Goal: Information Seeking & Learning: Learn about a topic

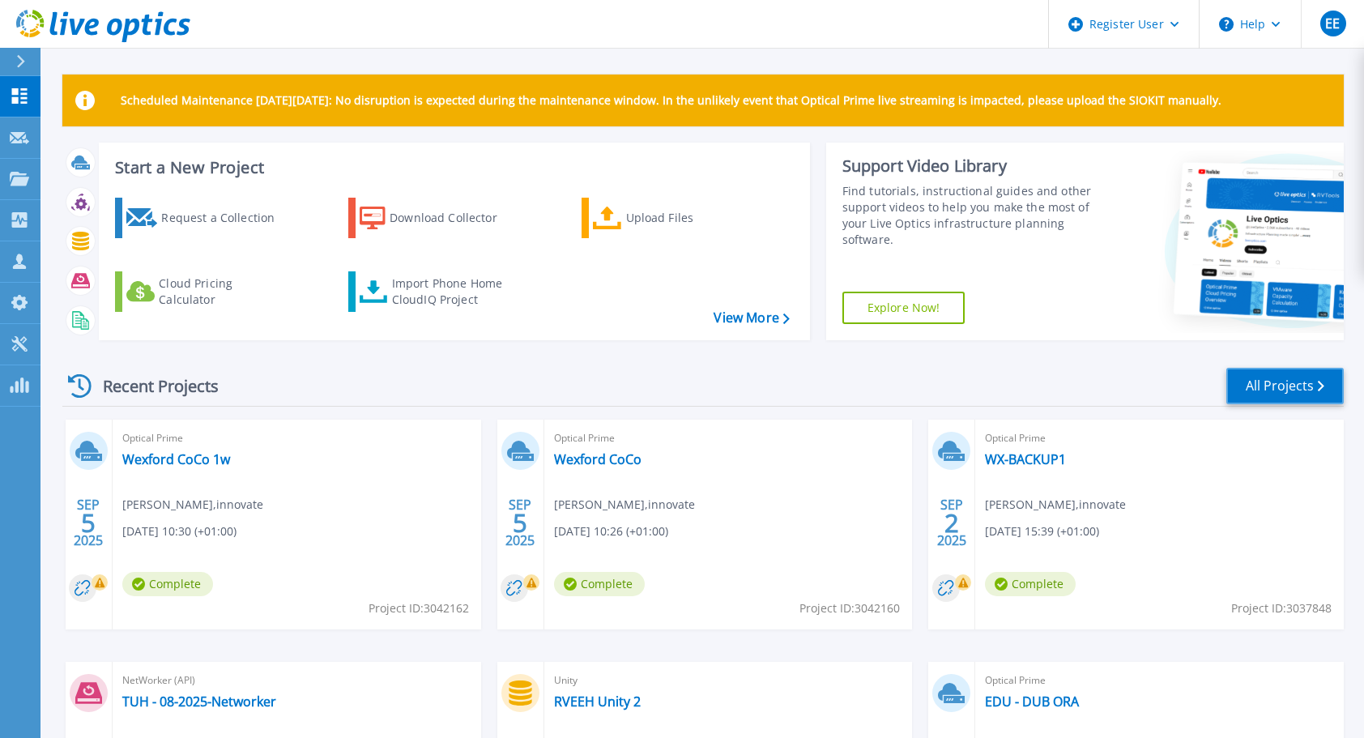
click at [1303, 384] on link "All Projects" at bounding box center [1284, 386] width 117 height 36
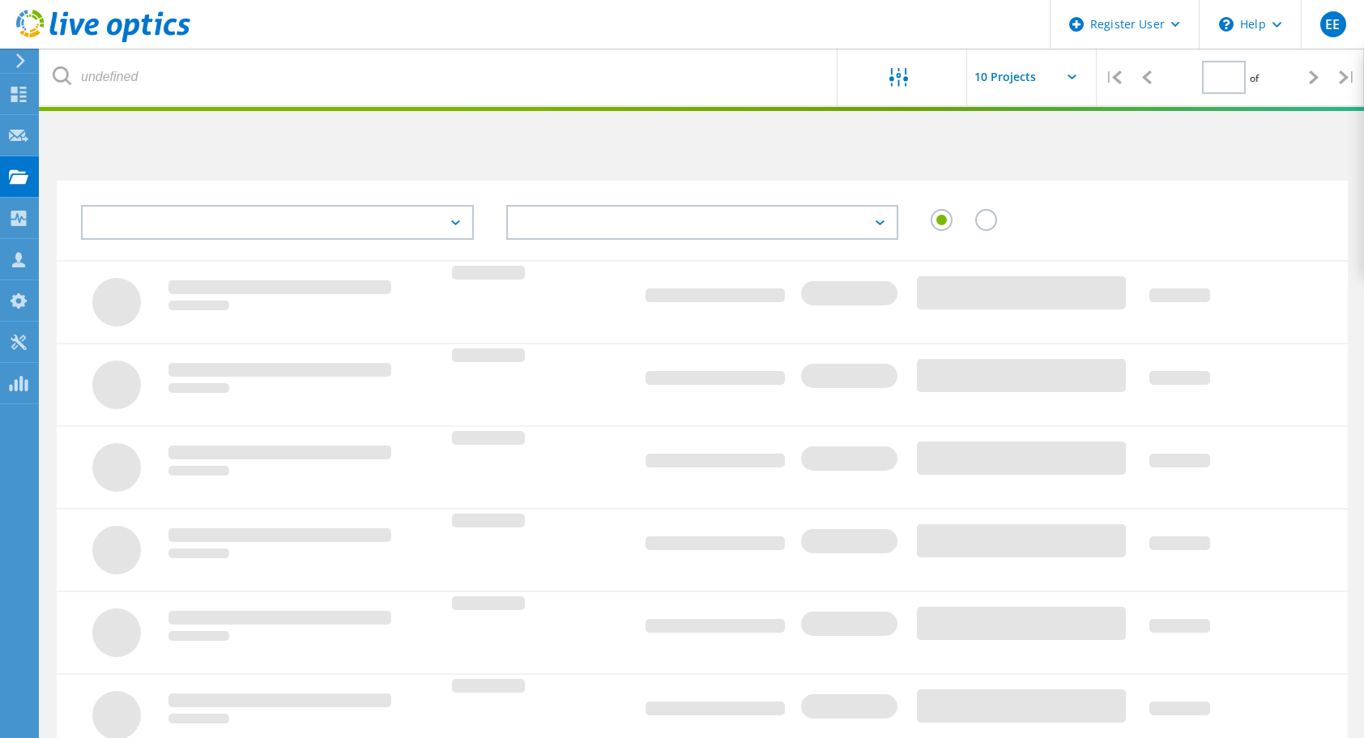
type input "1"
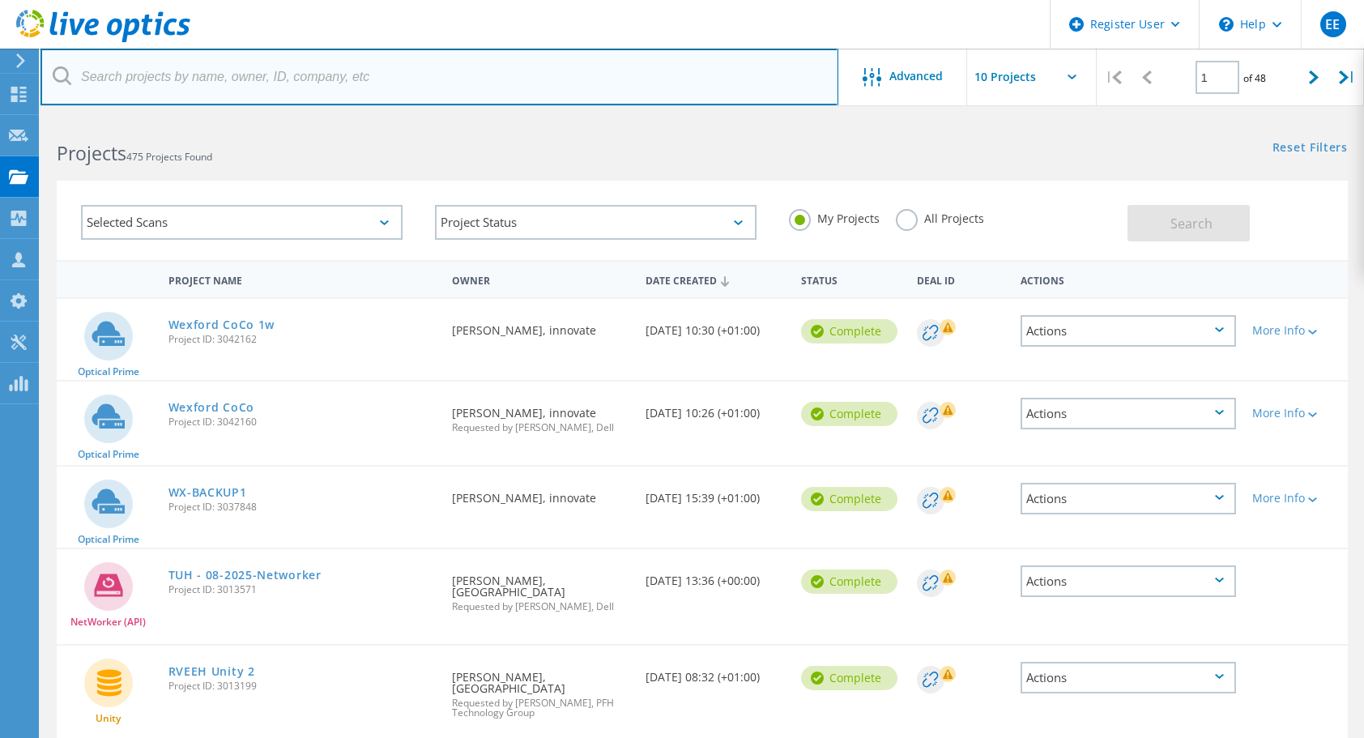
click at [201, 81] on input "text" at bounding box center [439, 77] width 798 height 57
type input "teagasc"
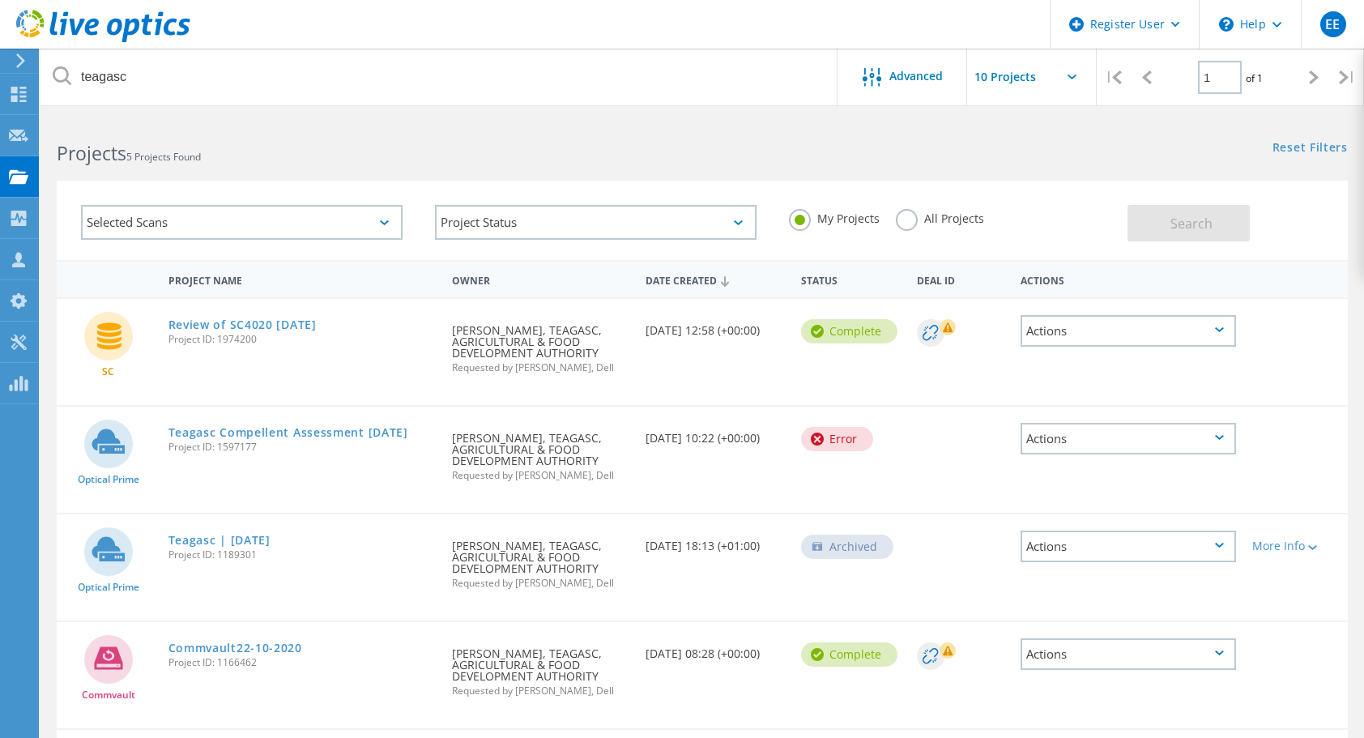
click at [907, 224] on label "All Projects" at bounding box center [940, 216] width 88 height 15
click at [0, 0] on input "All Projects" at bounding box center [0, 0] width 0 height 0
click at [1220, 232] on button "Search" at bounding box center [1188, 223] width 122 height 36
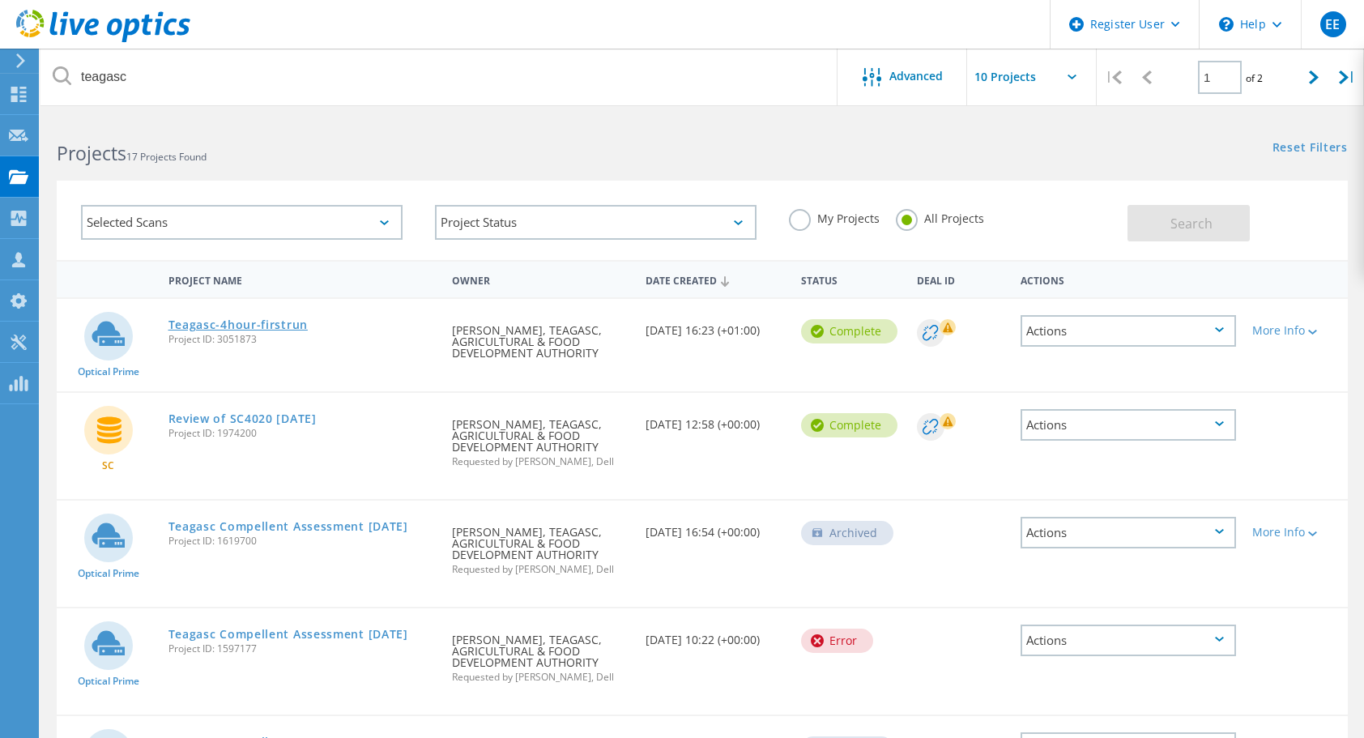
click at [235, 324] on link "Teagasc-4hour-firstrun" at bounding box center [237, 324] width 139 height 11
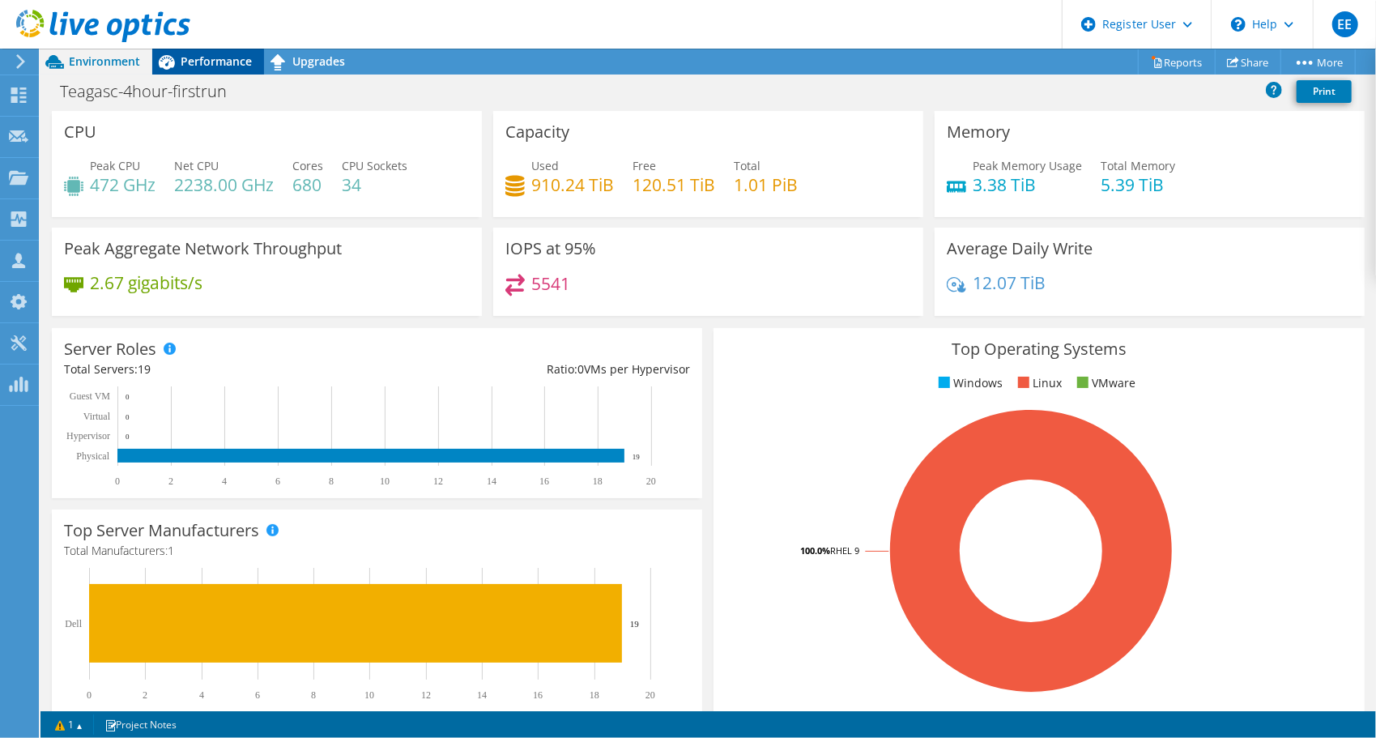
click at [222, 64] on span "Performance" at bounding box center [216, 60] width 71 height 15
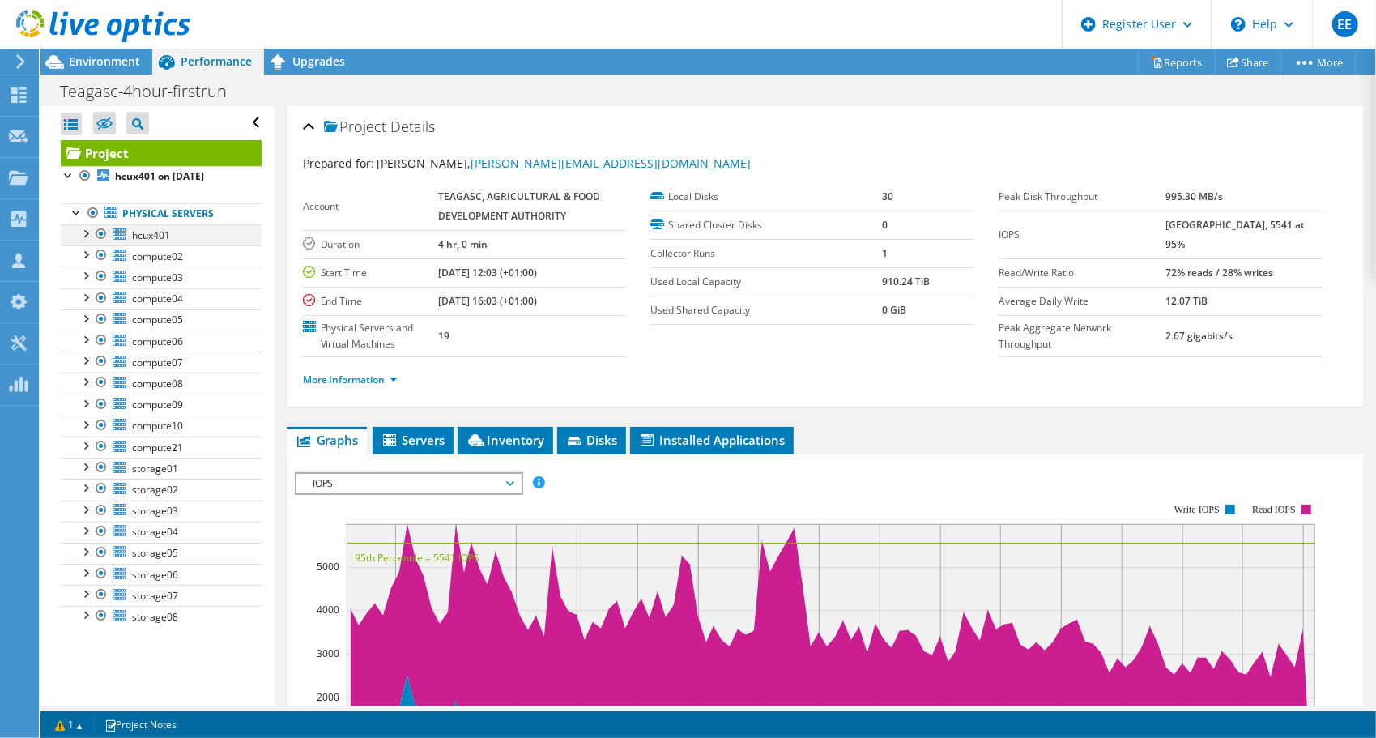
click at [86, 231] on div at bounding box center [85, 232] width 16 height 16
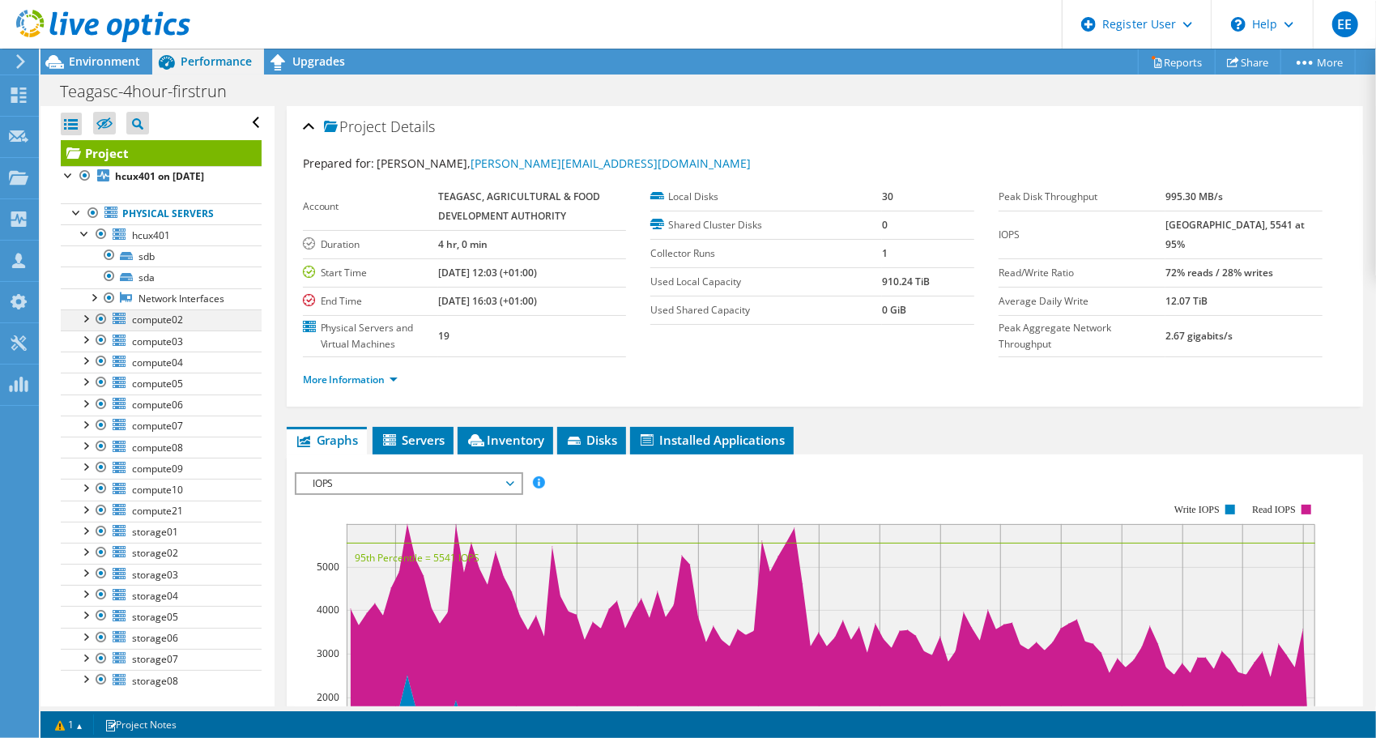
click at [87, 314] on div at bounding box center [85, 317] width 16 height 16
click at [87, 381] on div at bounding box center [85, 381] width 16 height 16
click at [87, 441] on div at bounding box center [85, 445] width 16 height 16
click at [82, 379] on div at bounding box center [85, 381] width 16 height 16
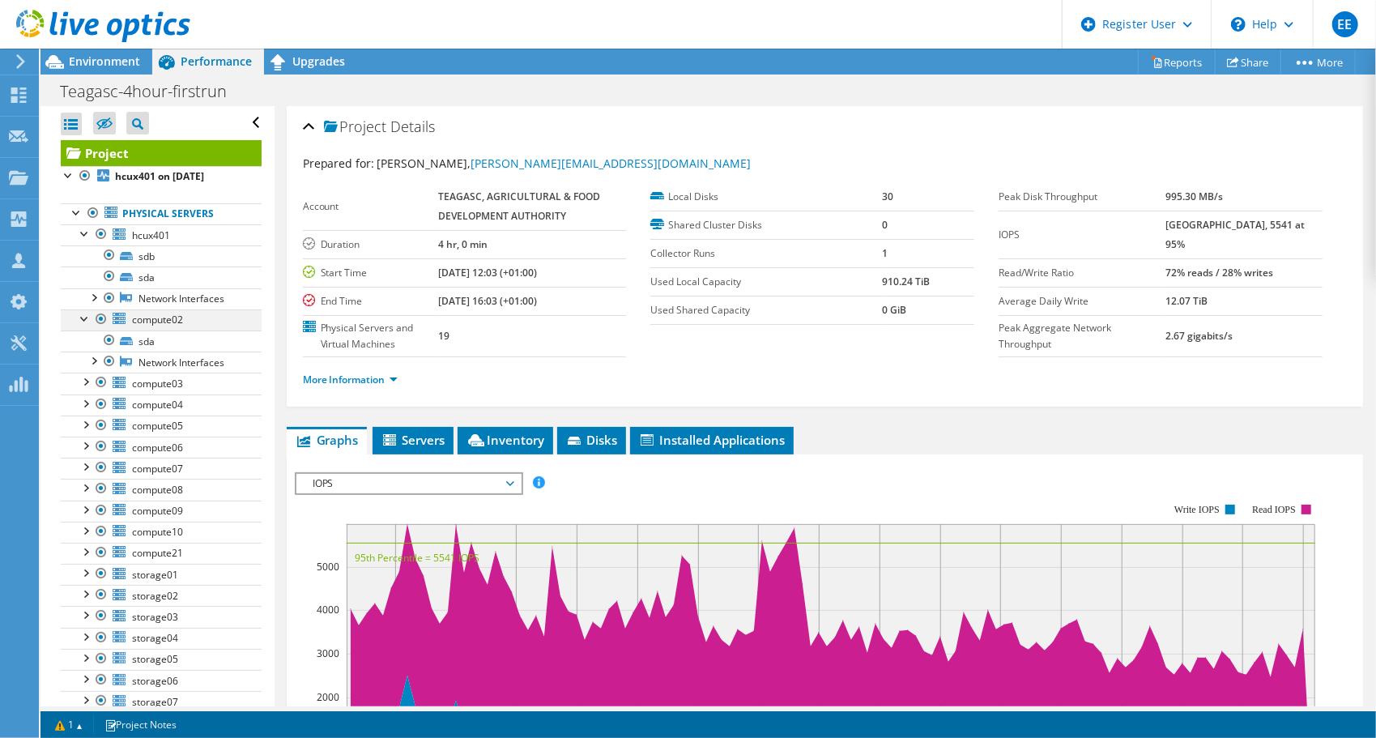
click at [83, 316] on div at bounding box center [85, 317] width 16 height 16
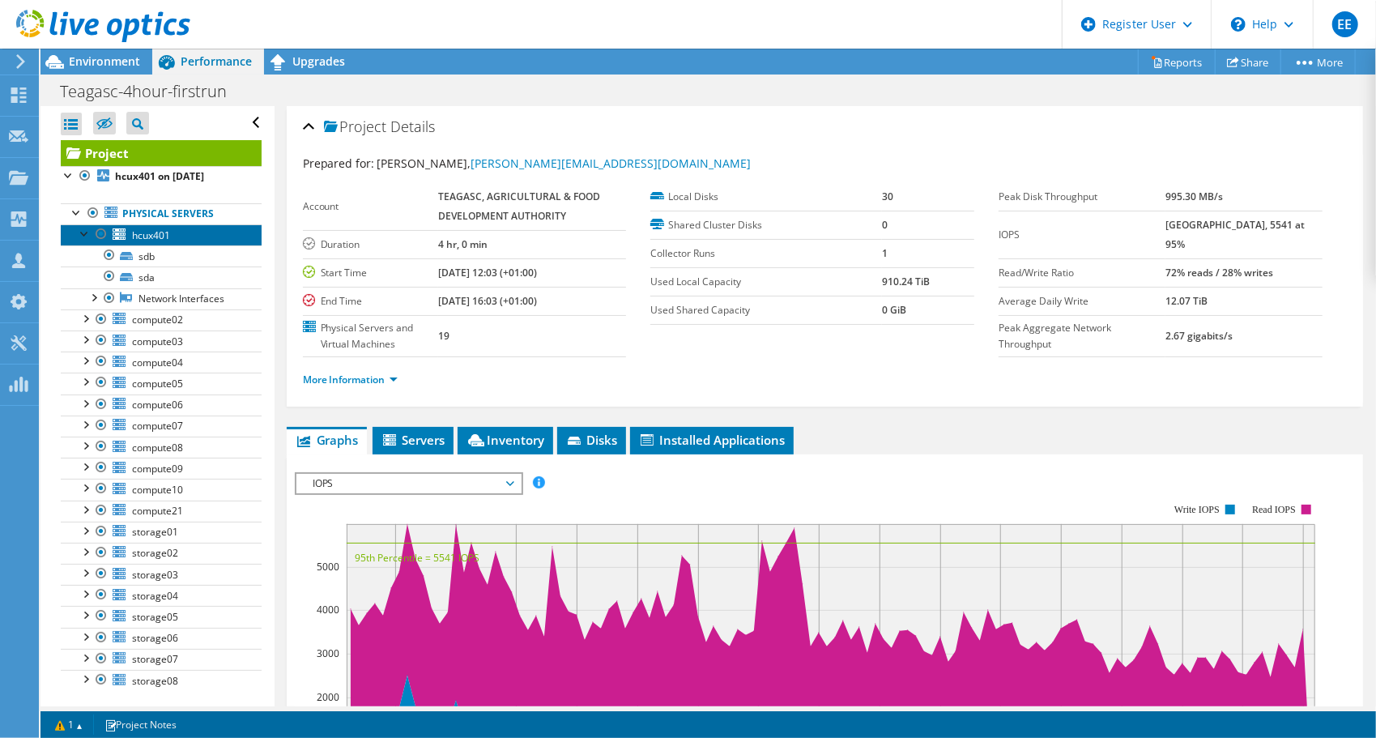
click at [151, 235] on span "hcux401" at bounding box center [151, 235] width 38 height 14
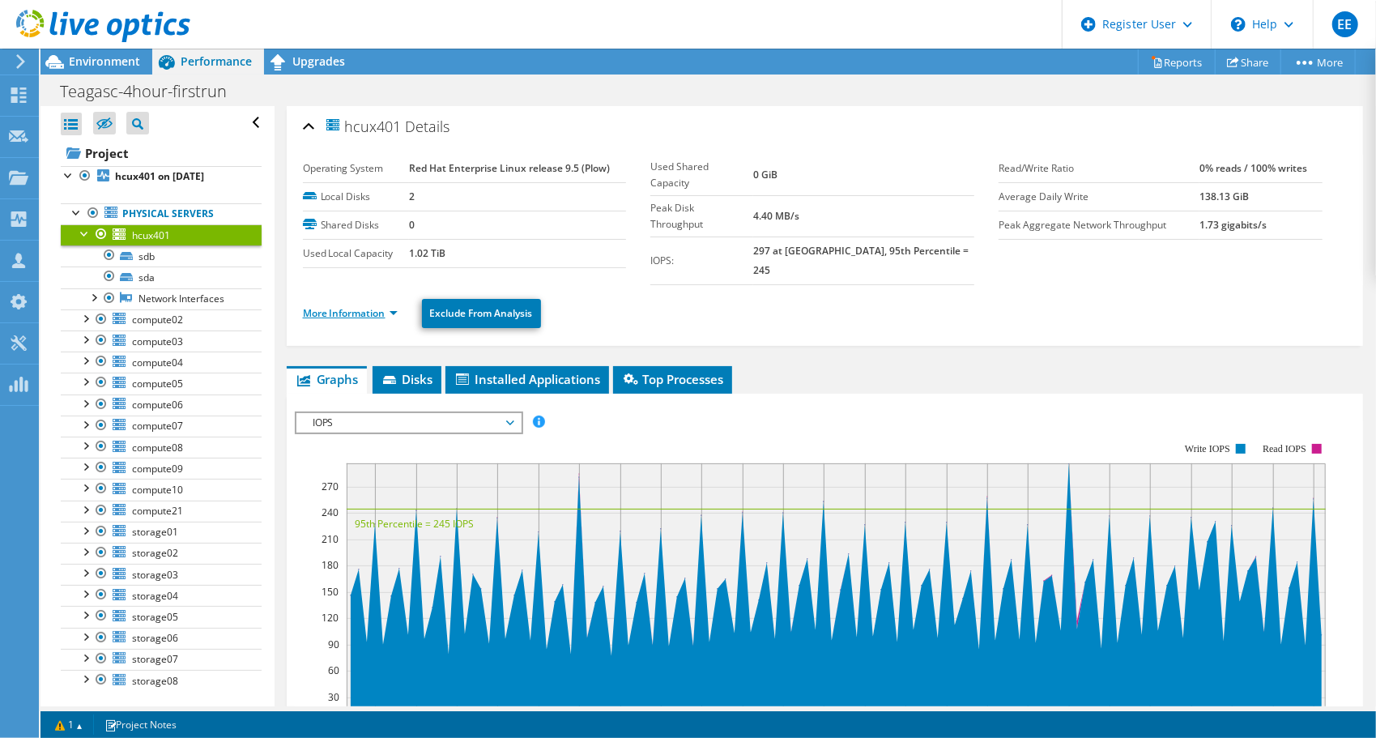
click at [360, 306] on link "More Information" at bounding box center [350, 313] width 95 height 14
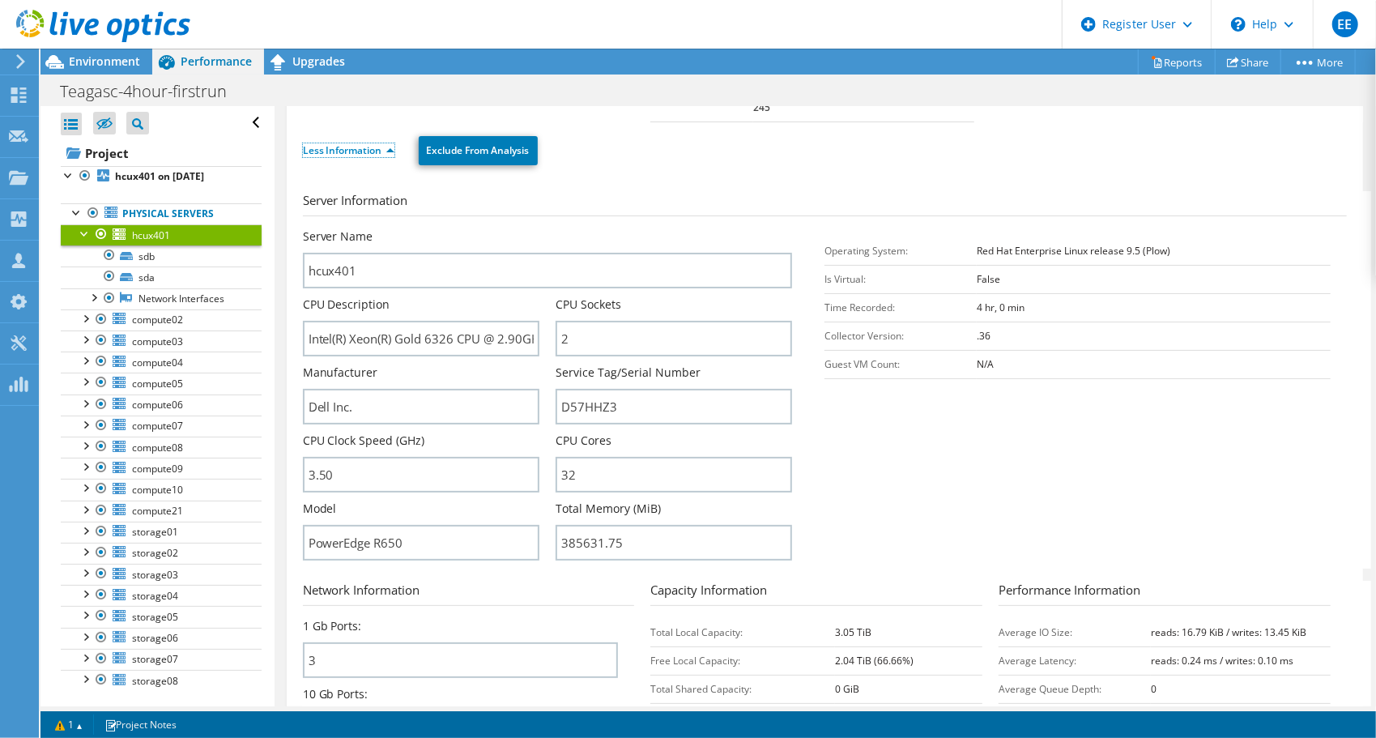
scroll to position [159, 0]
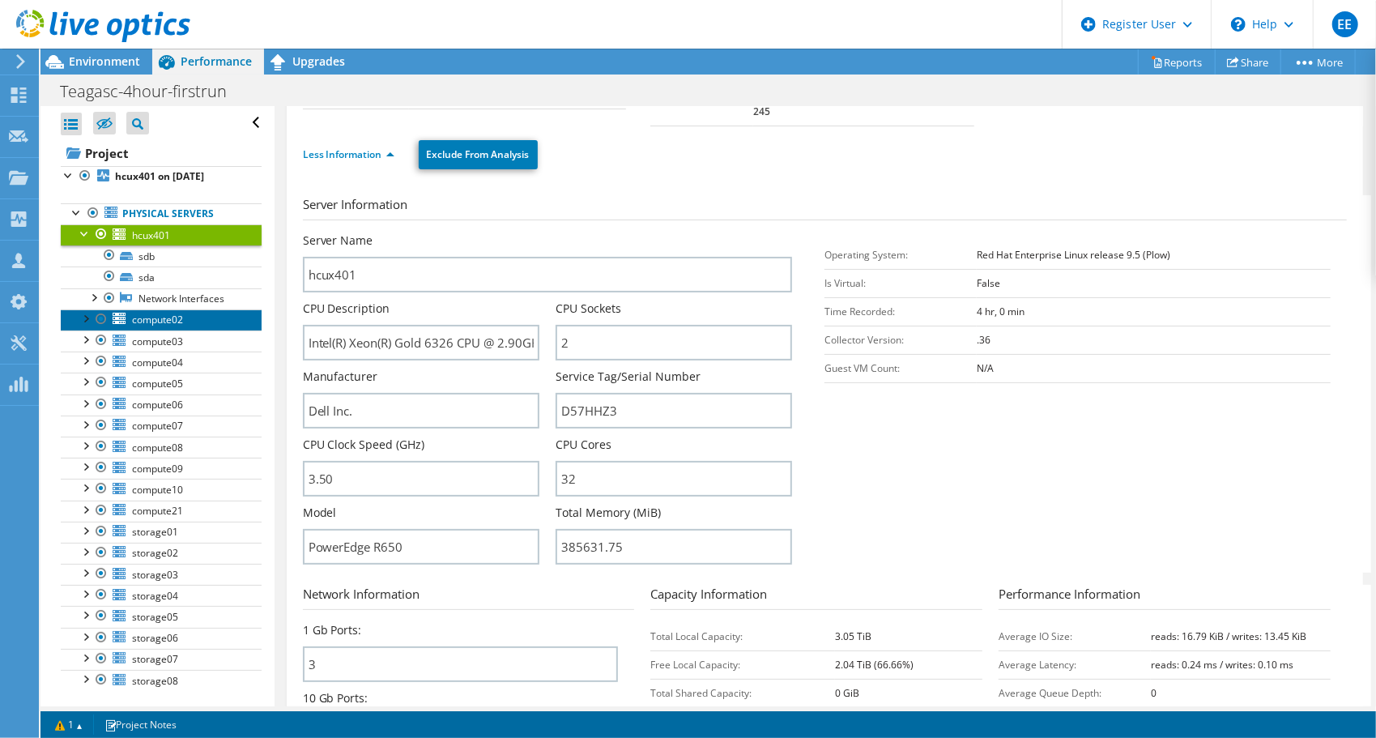
click at [138, 319] on span "compute02" at bounding box center [157, 320] width 51 height 14
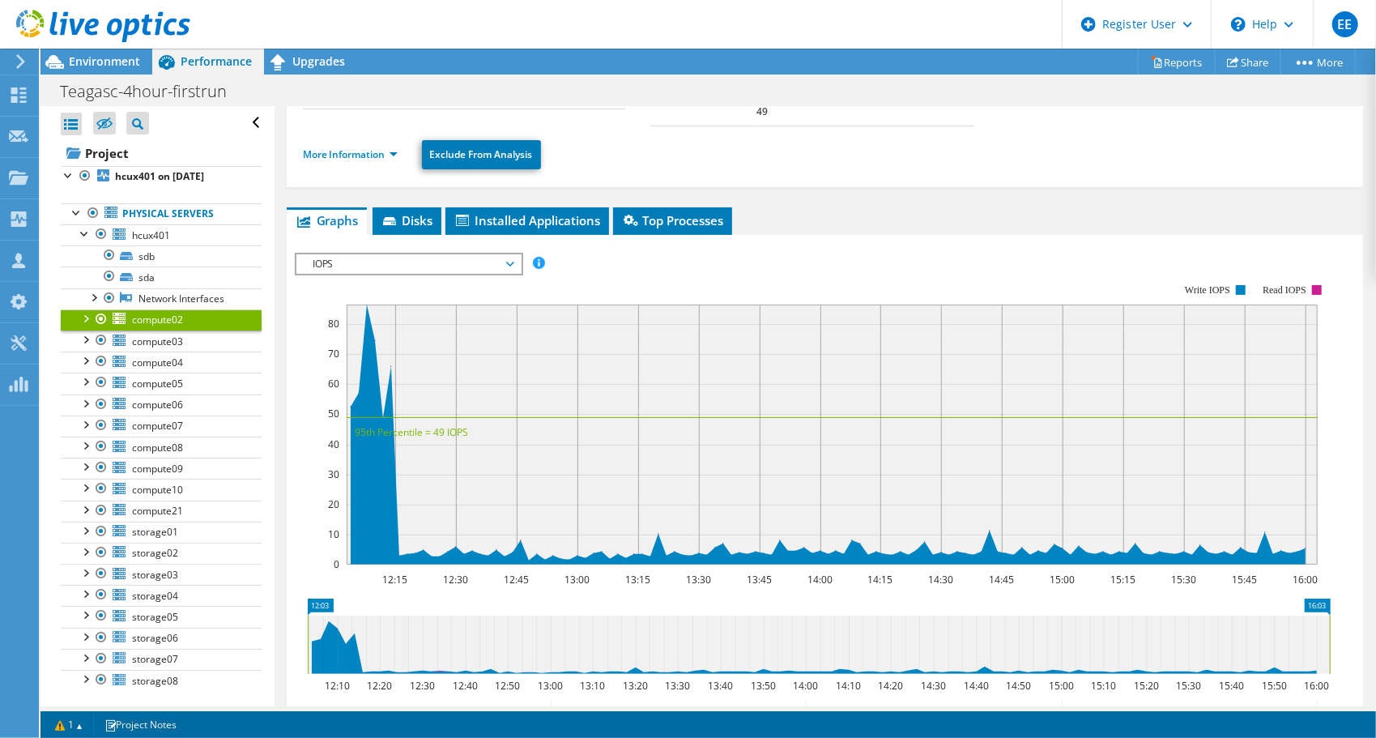
scroll to position [0, 0]
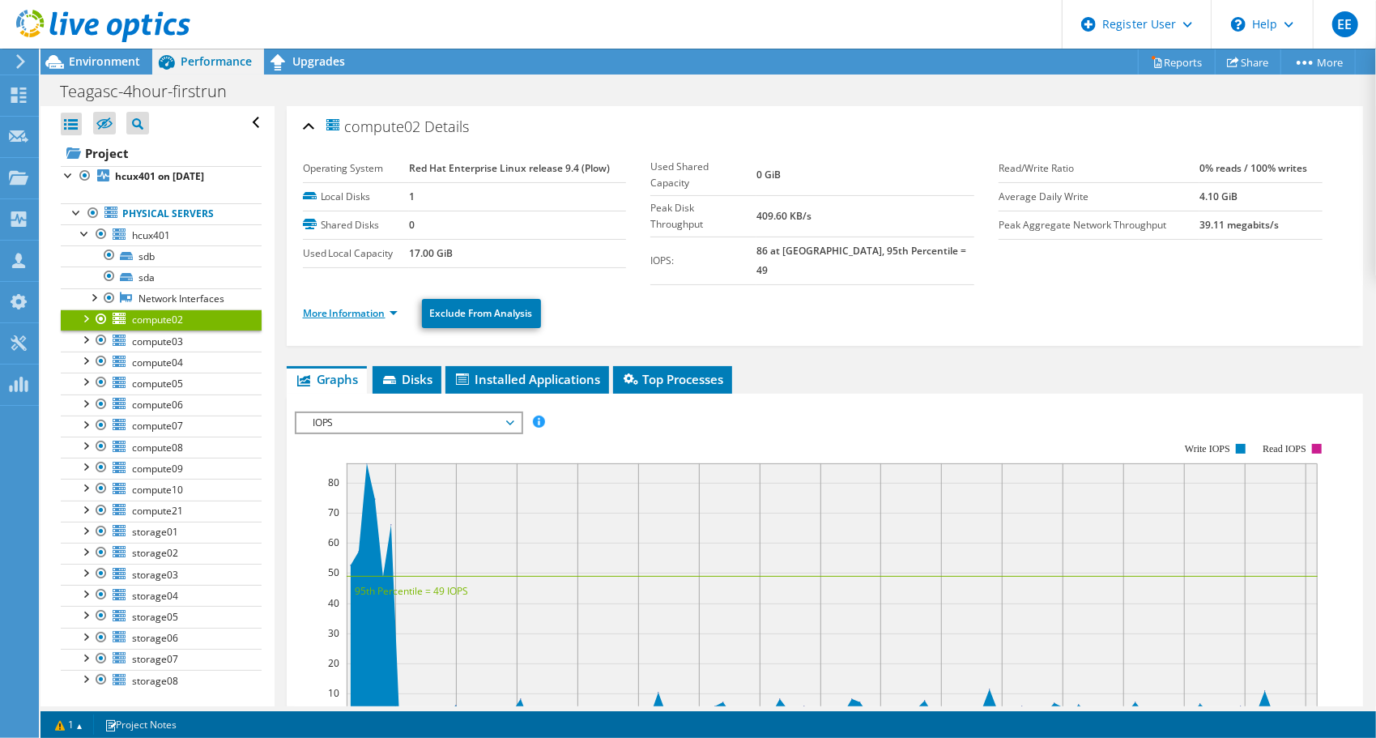
click at [359, 306] on link "More Information" at bounding box center [350, 313] width 95 height 14
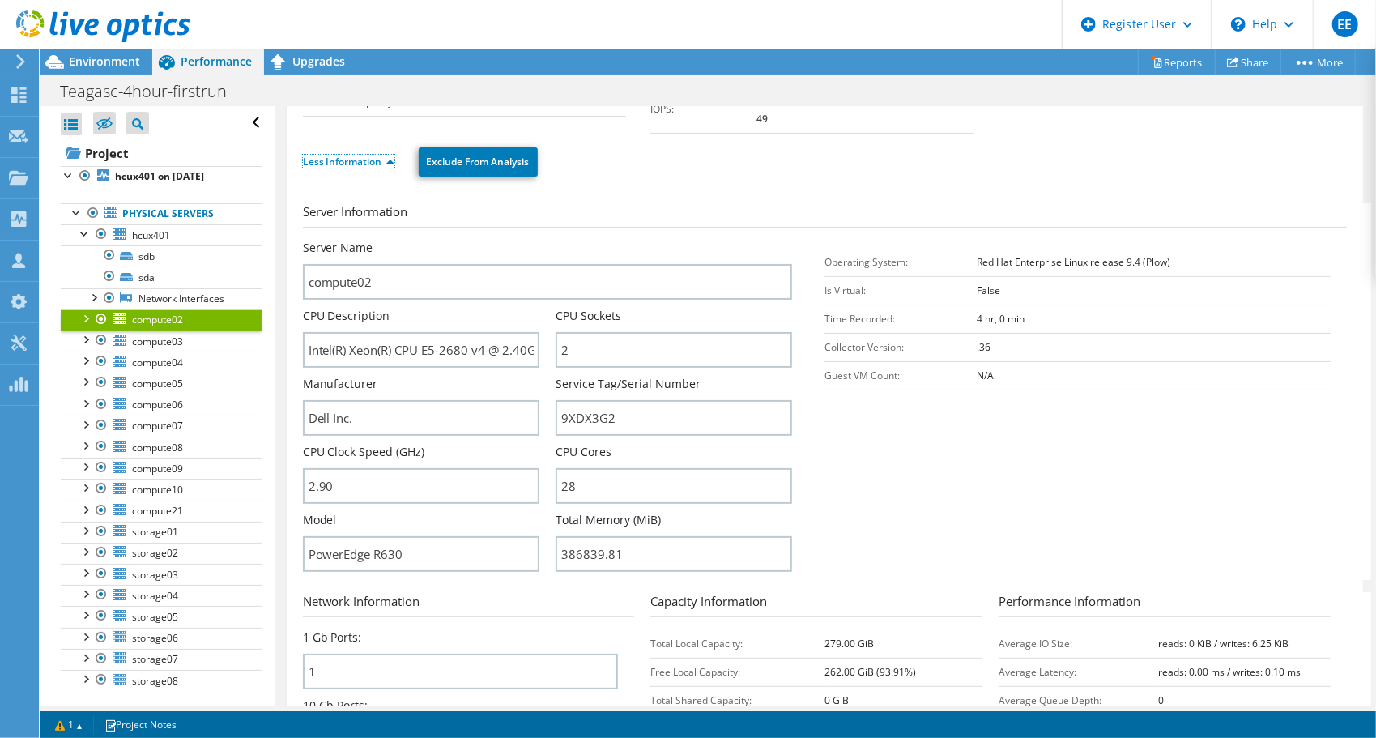
scroll to position [152, 0]
click at [87, 232] on div at bounding box center [85, 232] width 16 height 16
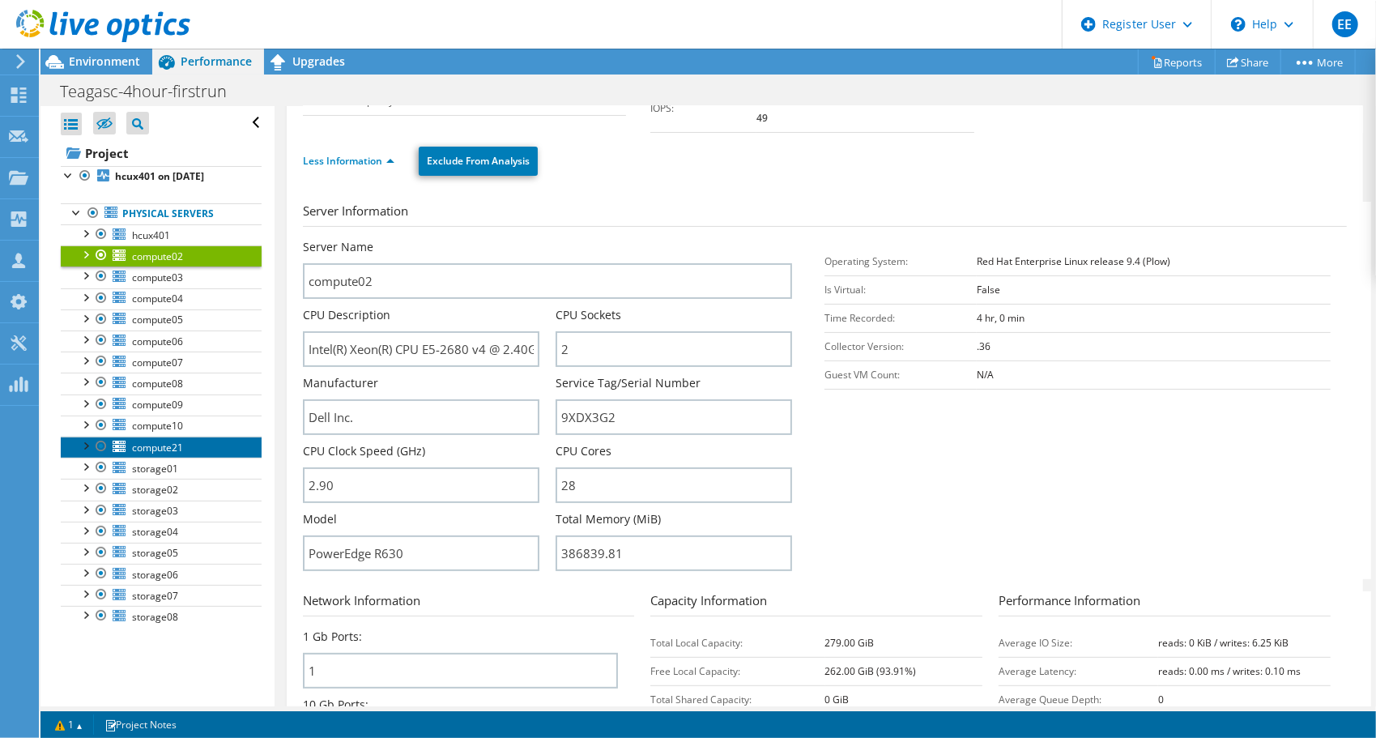
click at [139, 442] on span "compute21" at bounding box center [157, 448] width 51 height 14
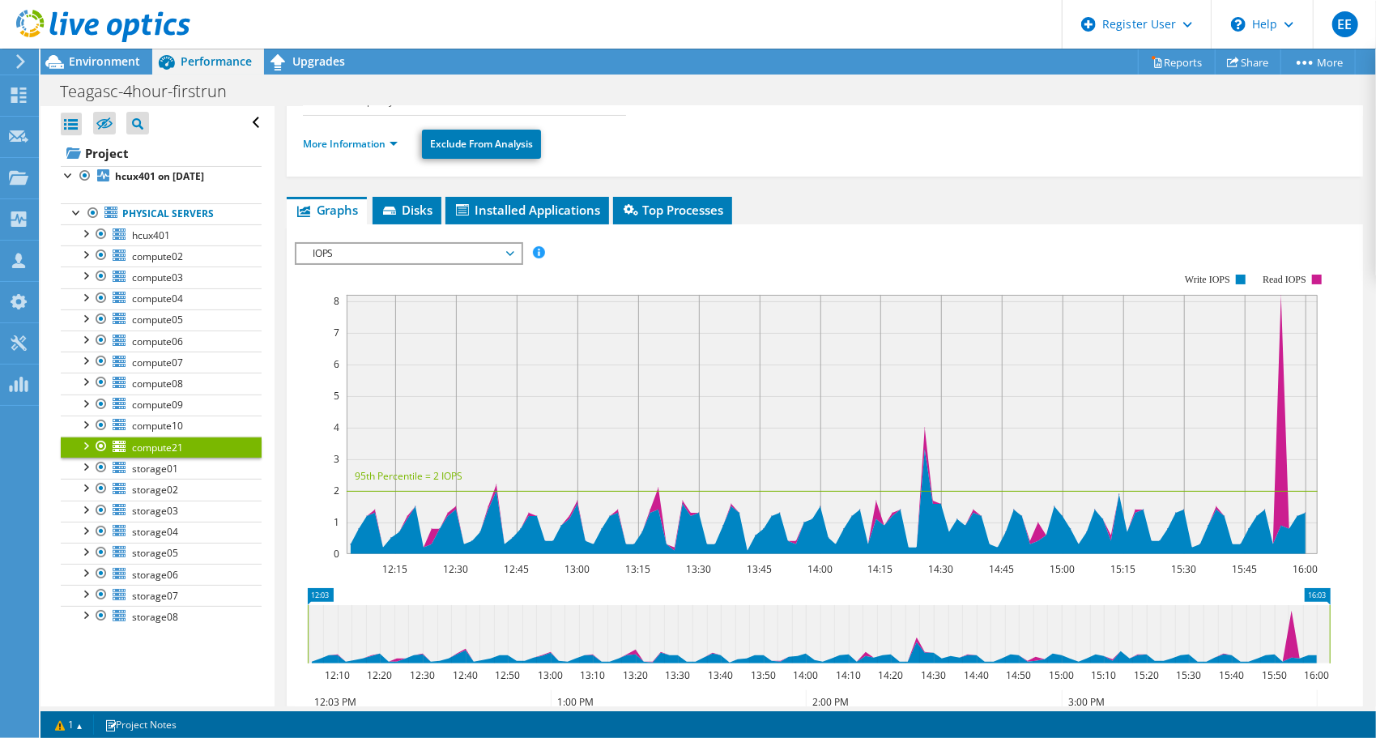
scroll to position [0, 0]
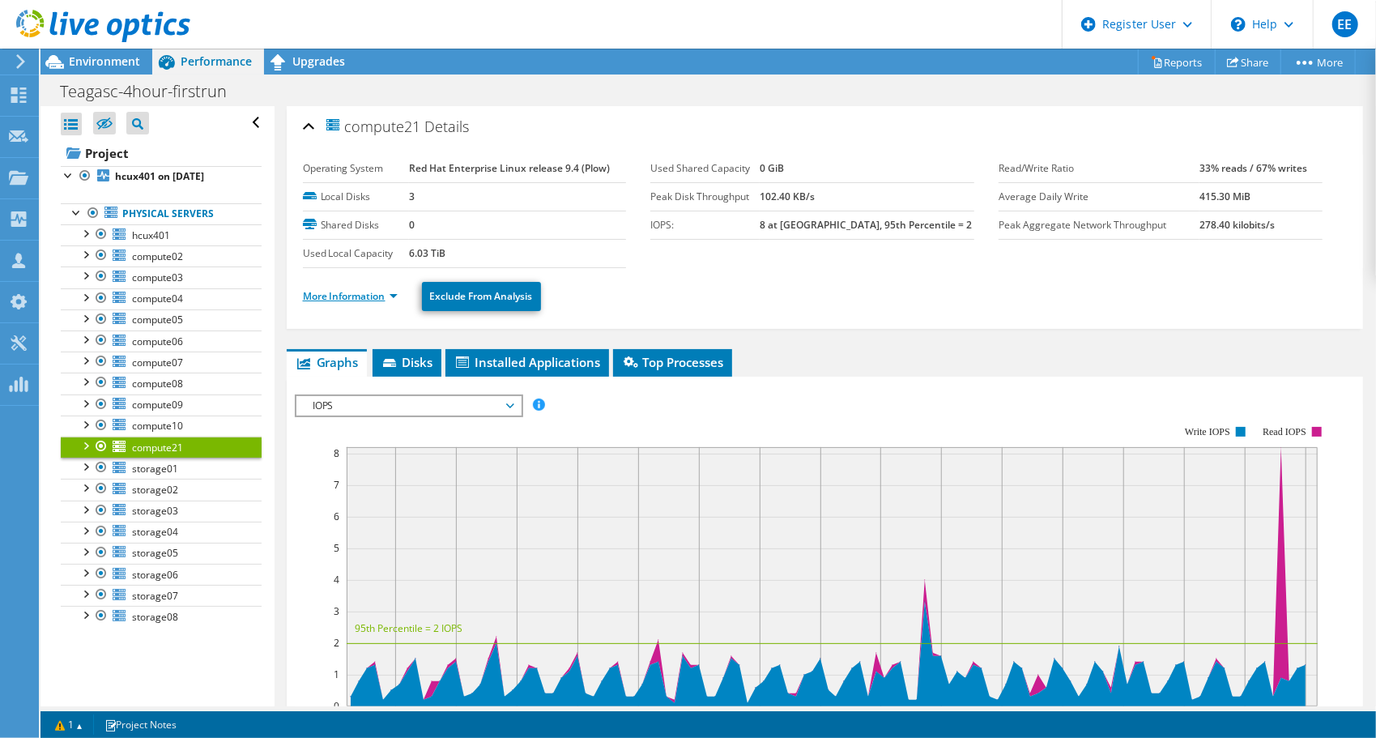
click at [352, 293] on link "More Information" at bounding box center [350, 296] width 95 height 14
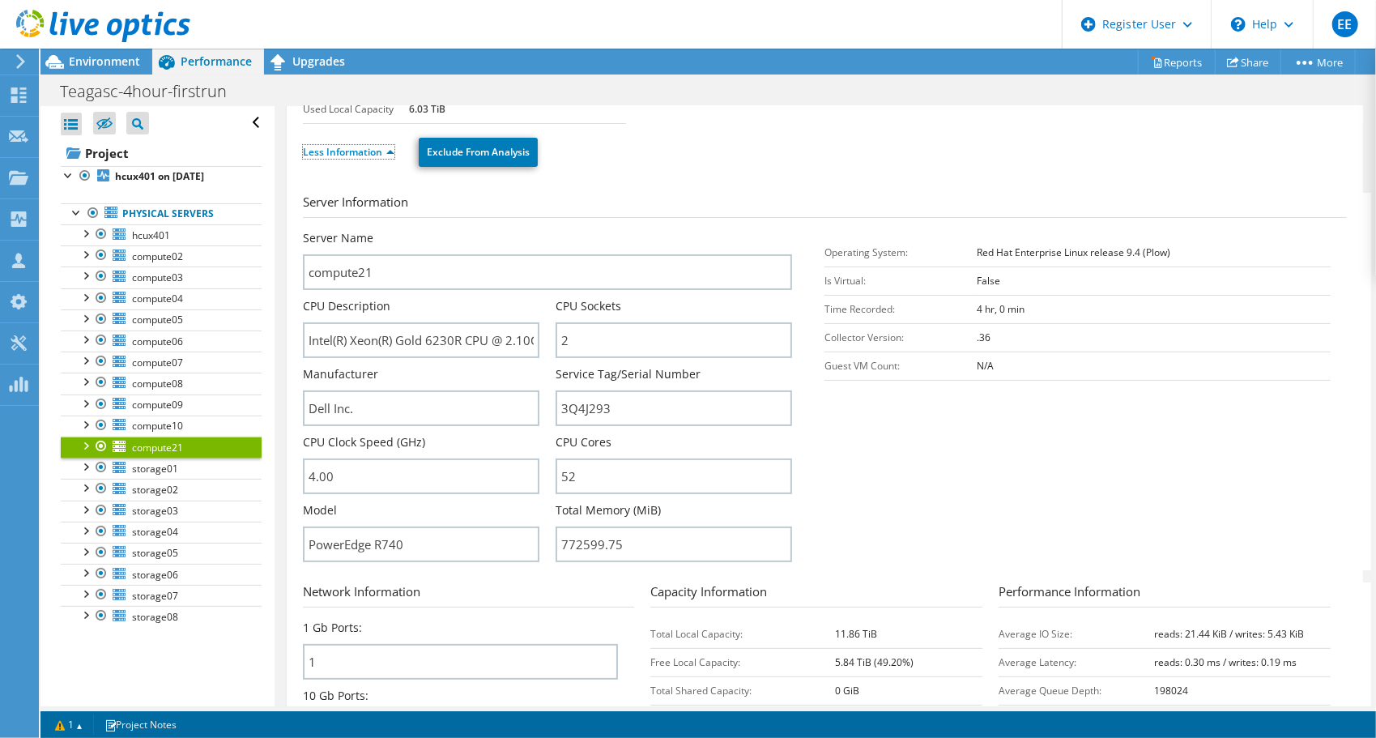
scroll to position [149, 0]
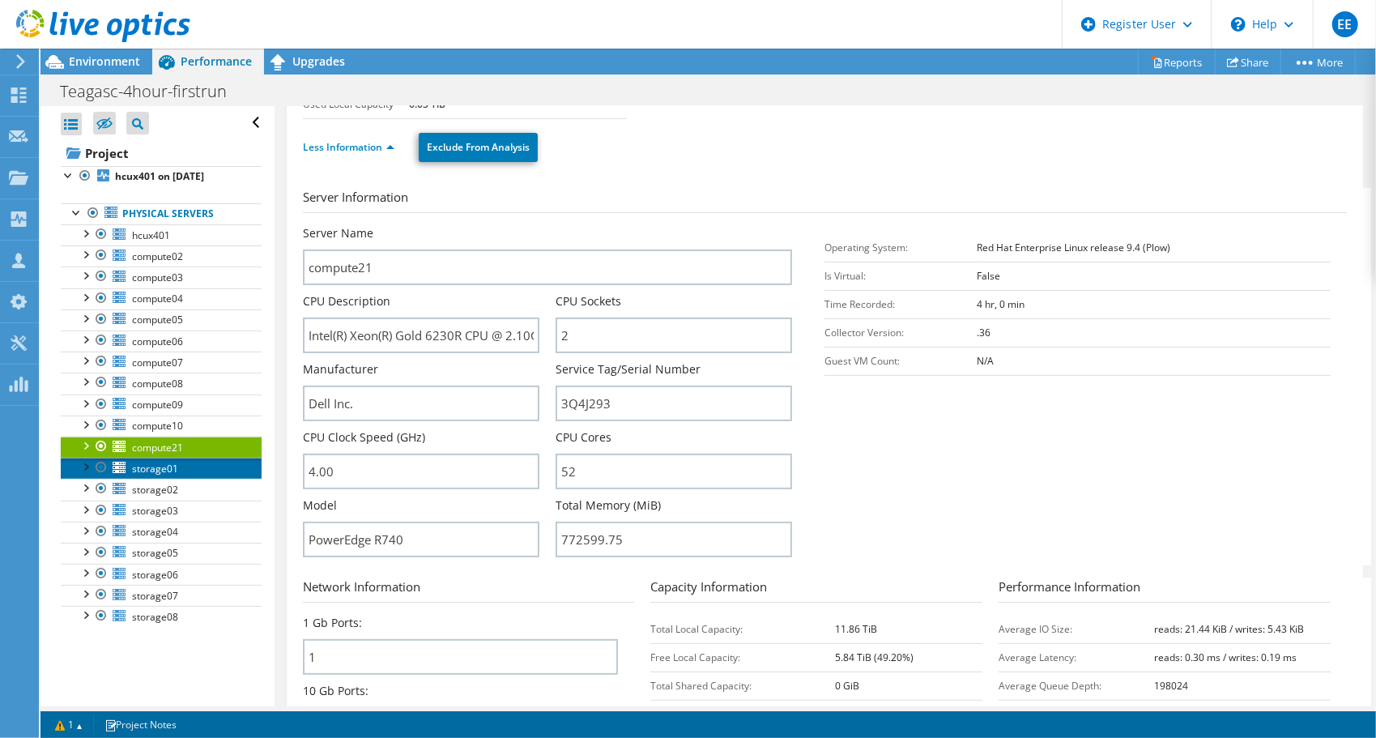
click at [164, 465] on span "storage01" at bounding box center [155, 469] width 46 height 14
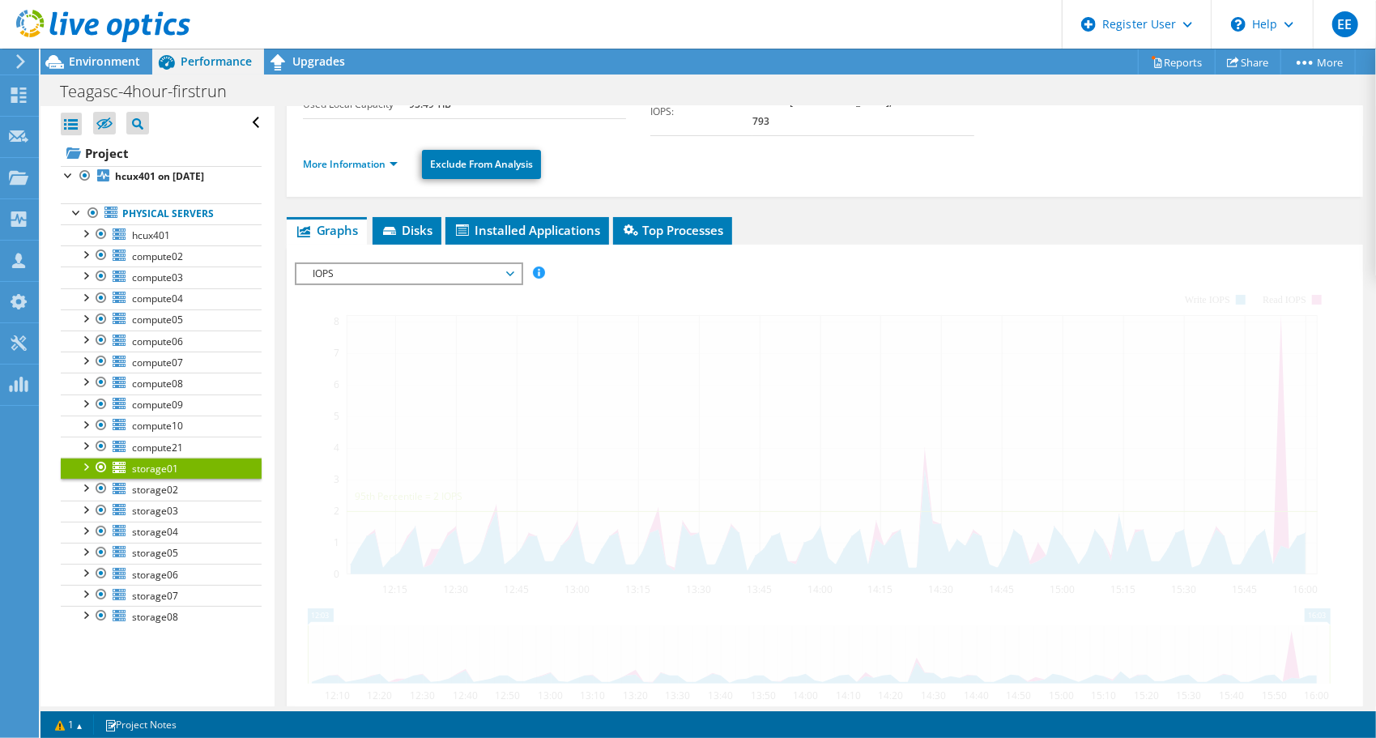
click at [86, 461] on div at bounding box center [85, 466] width 16 height 16
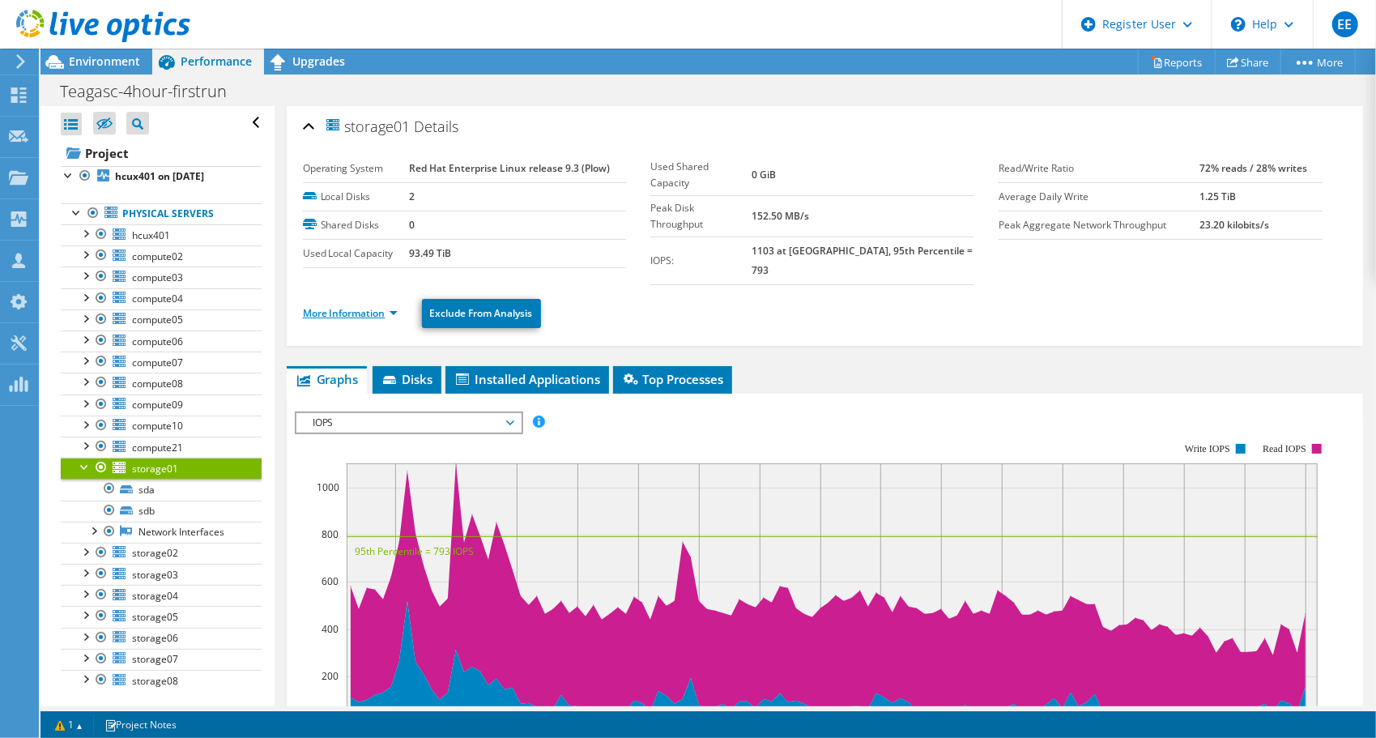
click at [342, 306] on link "More Information" at bounding box center [350, 313] width 95 height 14
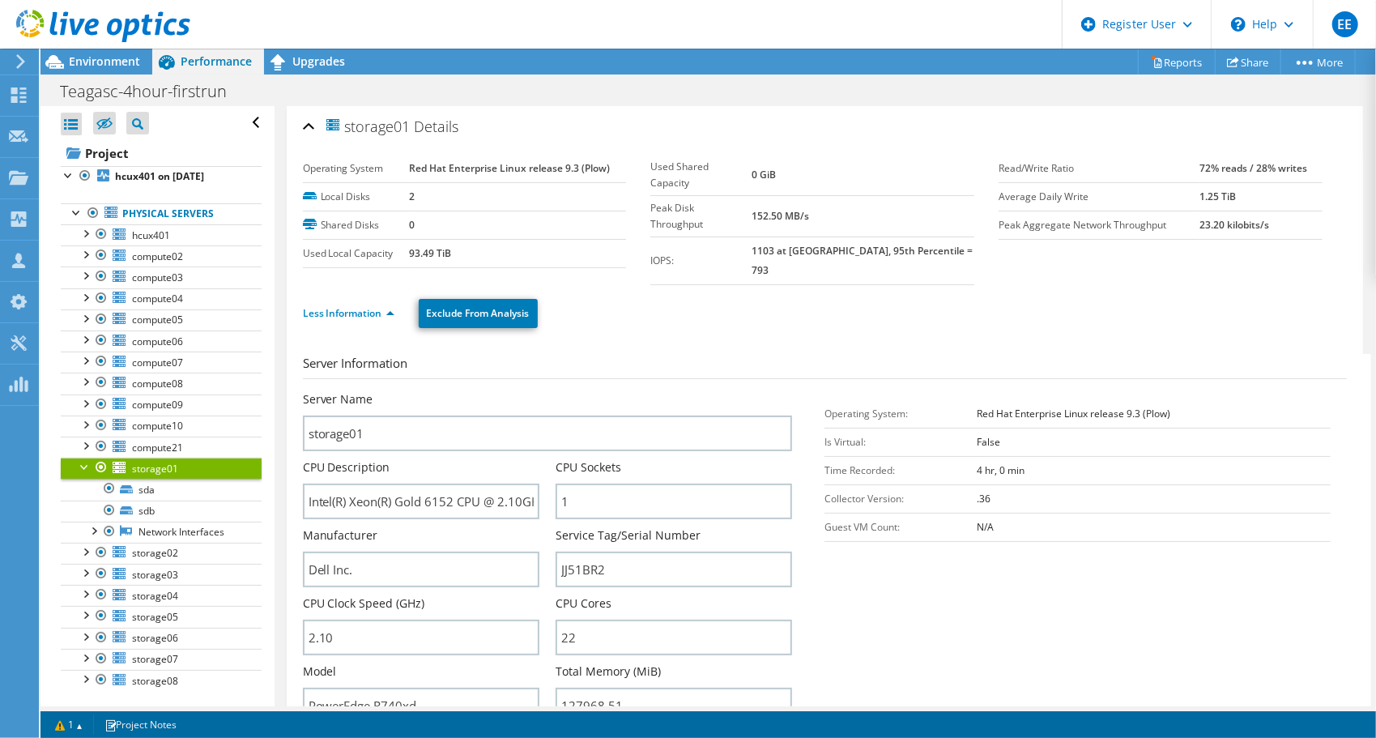
click at [83, 460] on div at bounding box center [85, 466] width 16 height 16
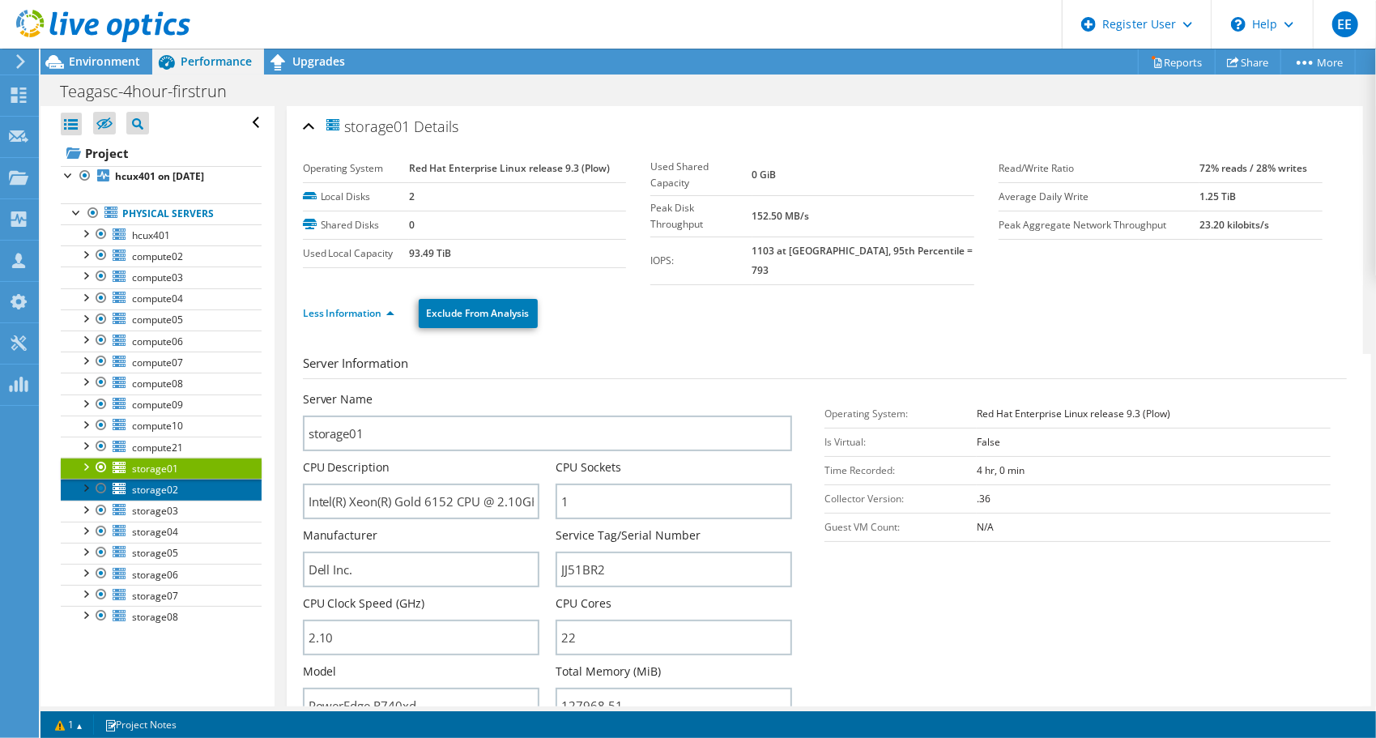
click at [162, 485] on span "storage02" at bounding box center [155, 490] width 46 height 14
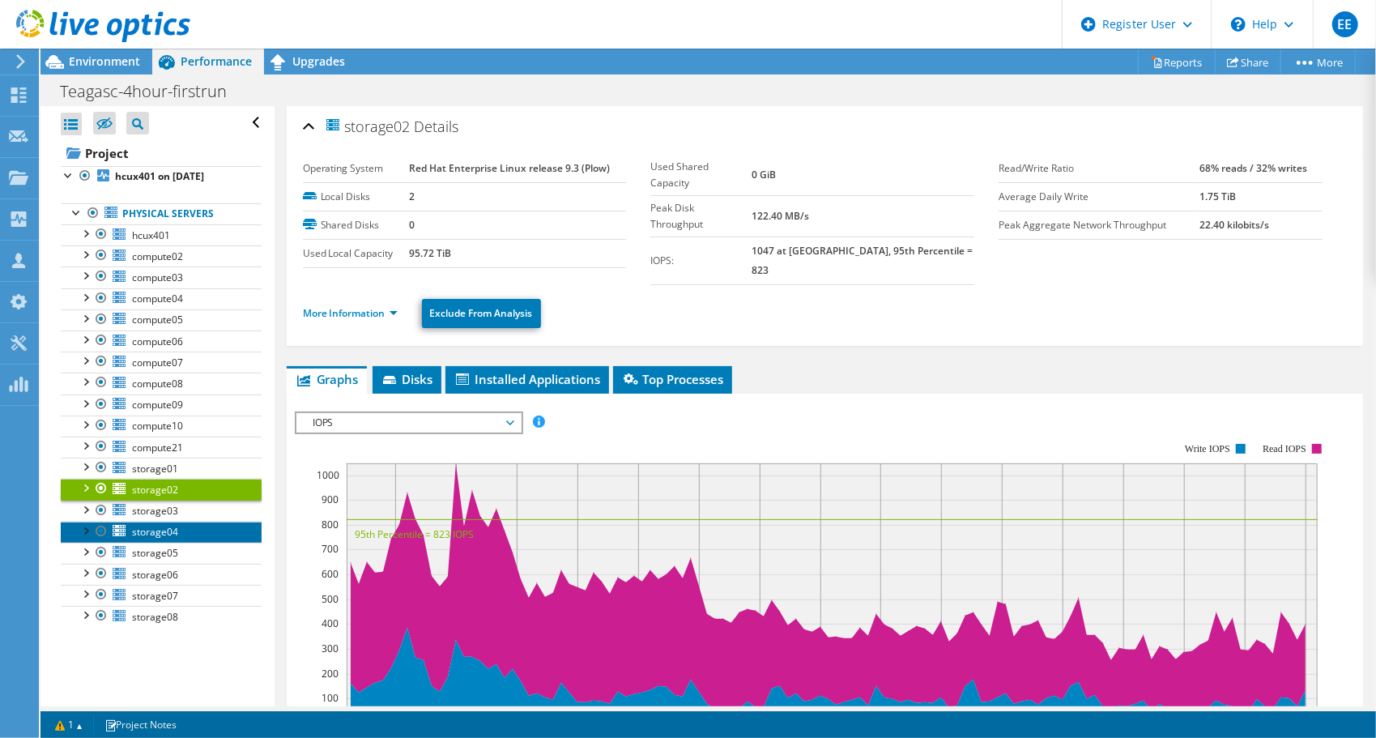
click at [160, 526] on span "storage04" at bounding box center [155, 532] width 46 height 14
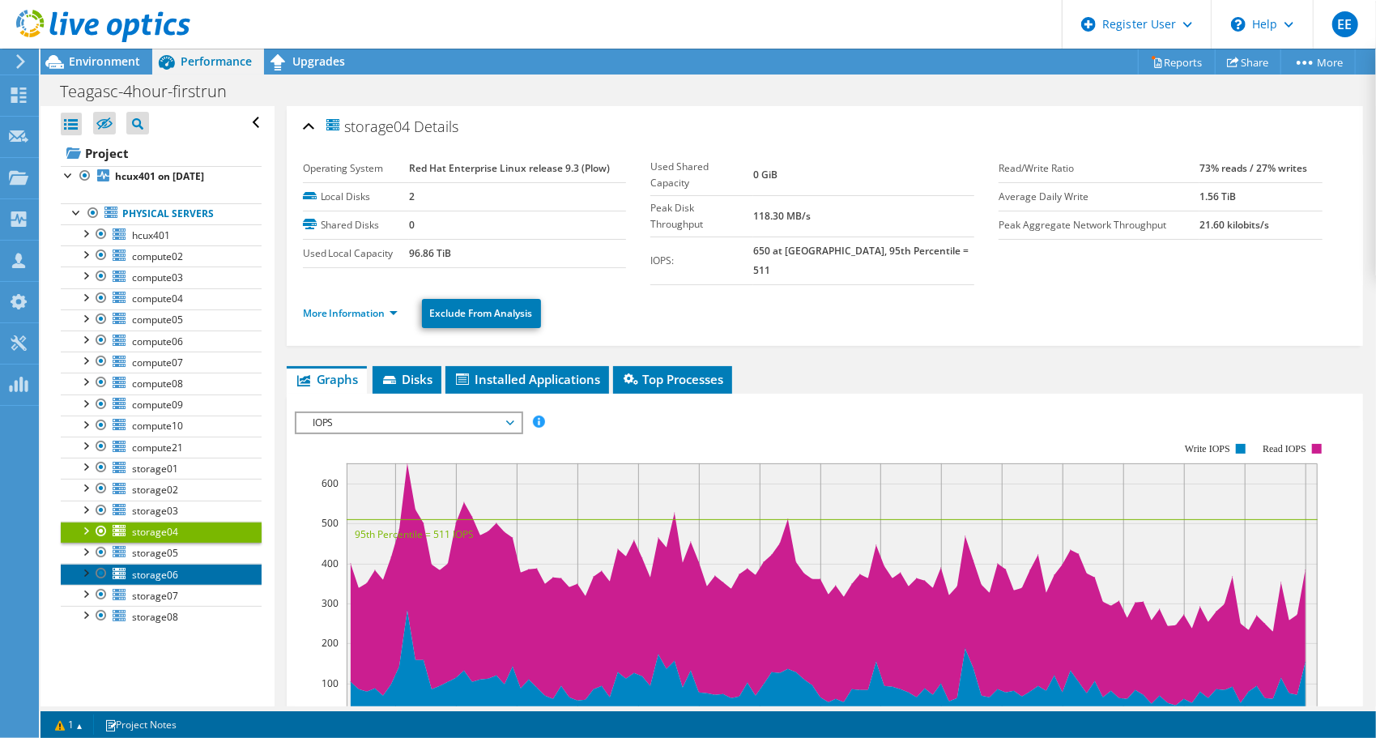
click at [159, 570] on span "storage06" at bounding box center [155, 575] width 46 height 14
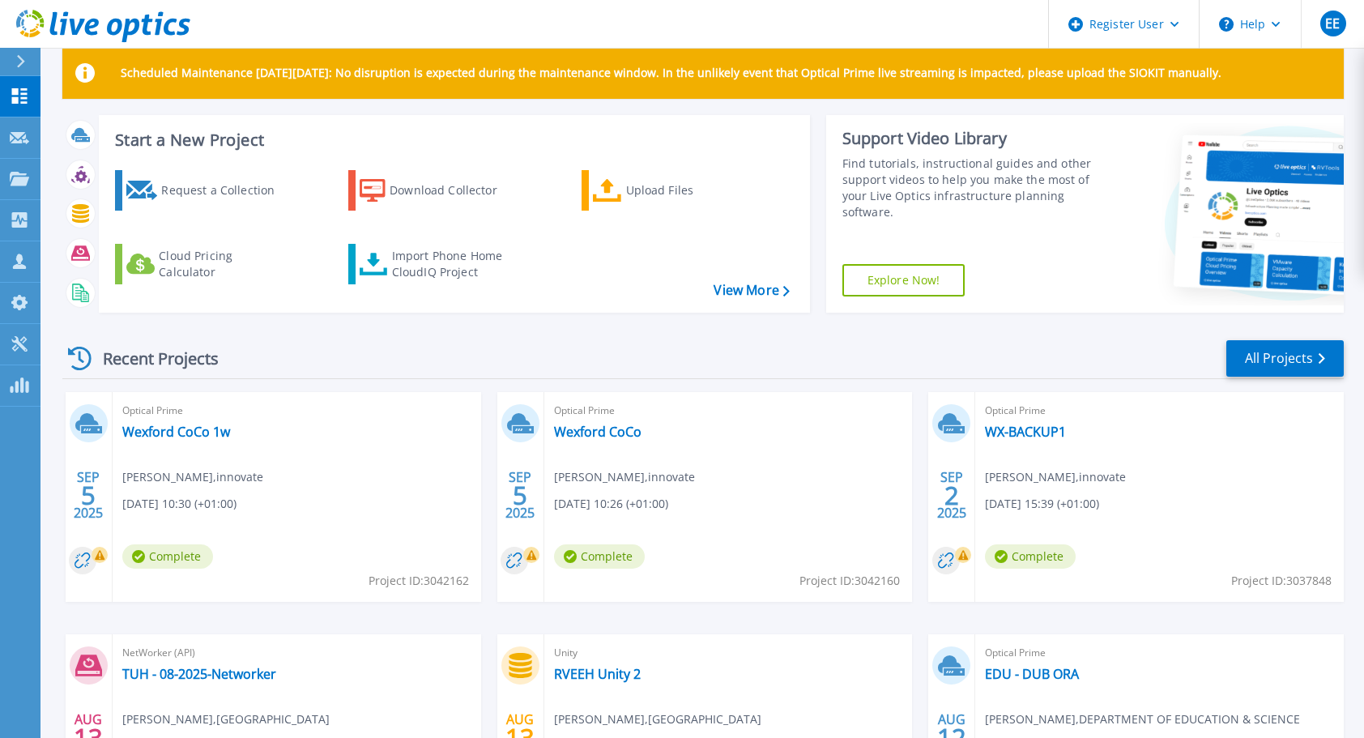
scroll to position [24, 0]
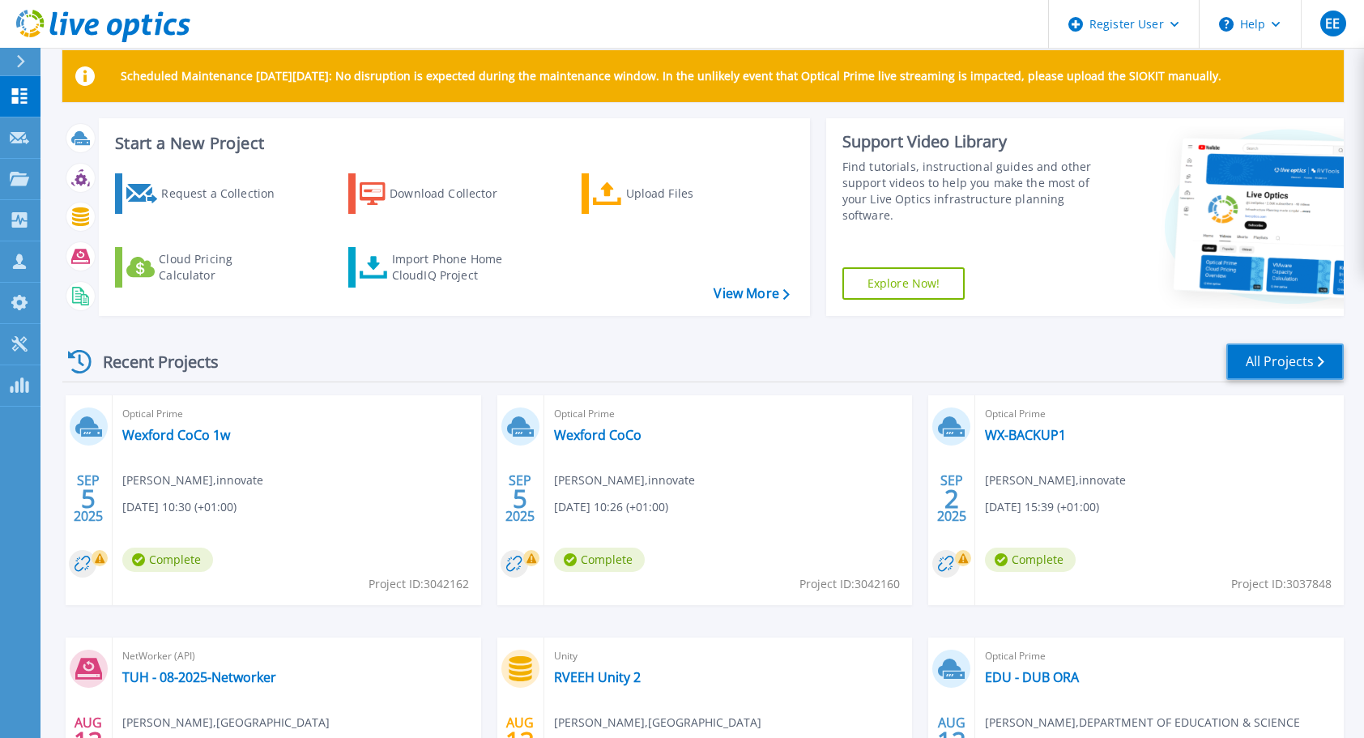
click at [1275, 360] on link "All Projects" at bounding box center [1284, 361] width 117 height 36
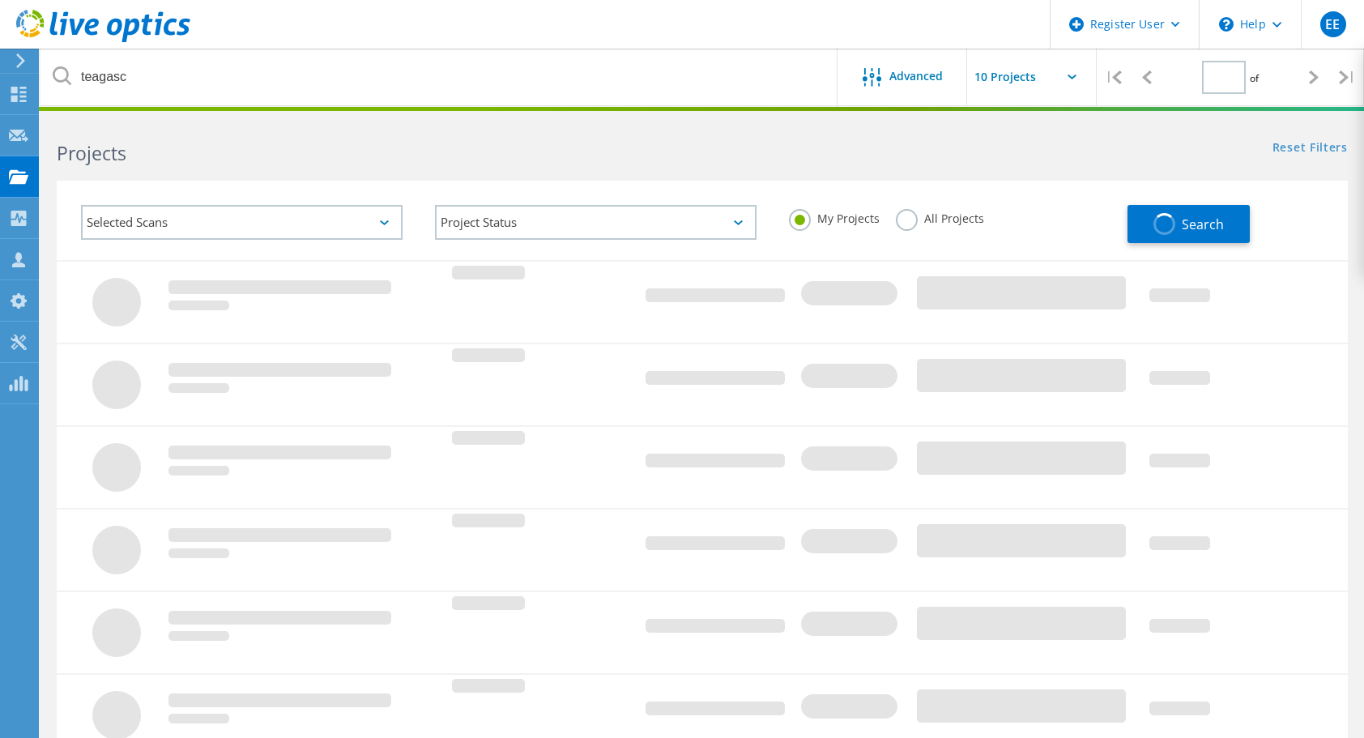
type input "1"
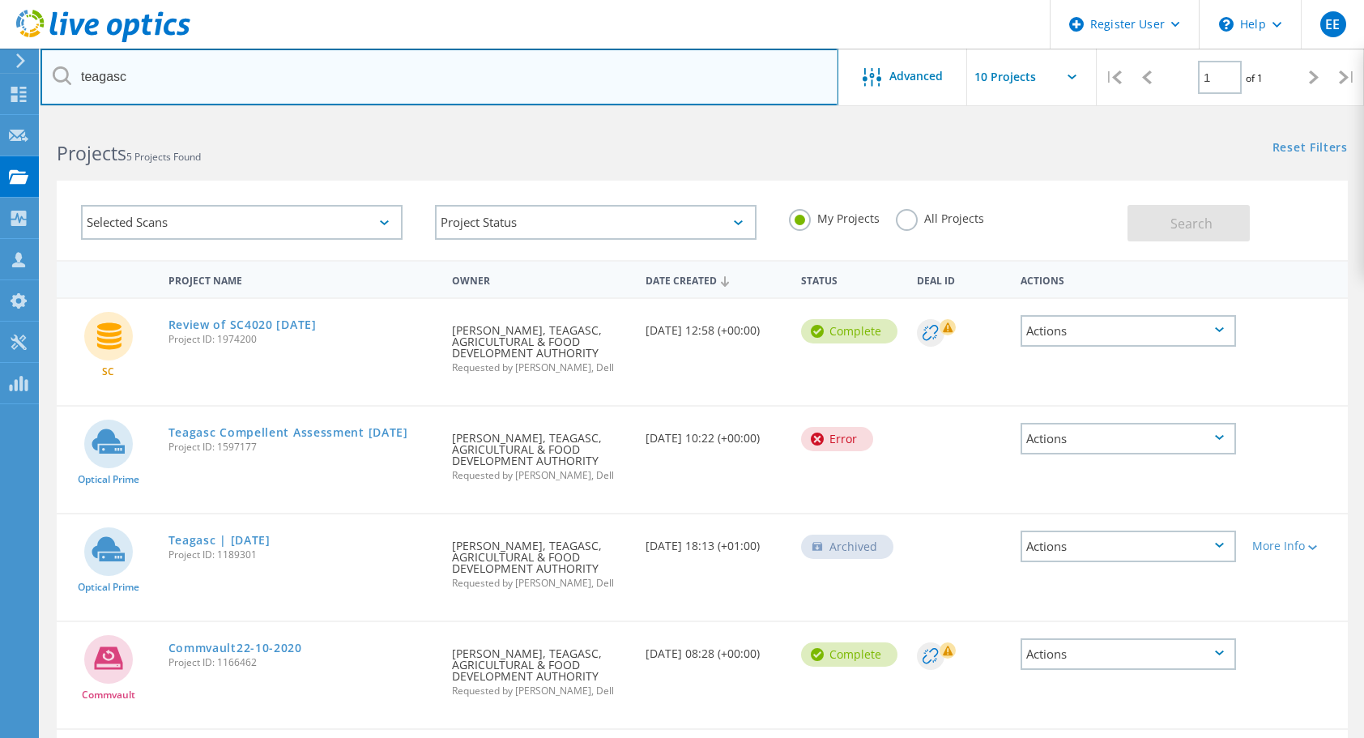
click at [641, 76] on input "teagasc" at bounding box center [439, 77] width 798 height 57
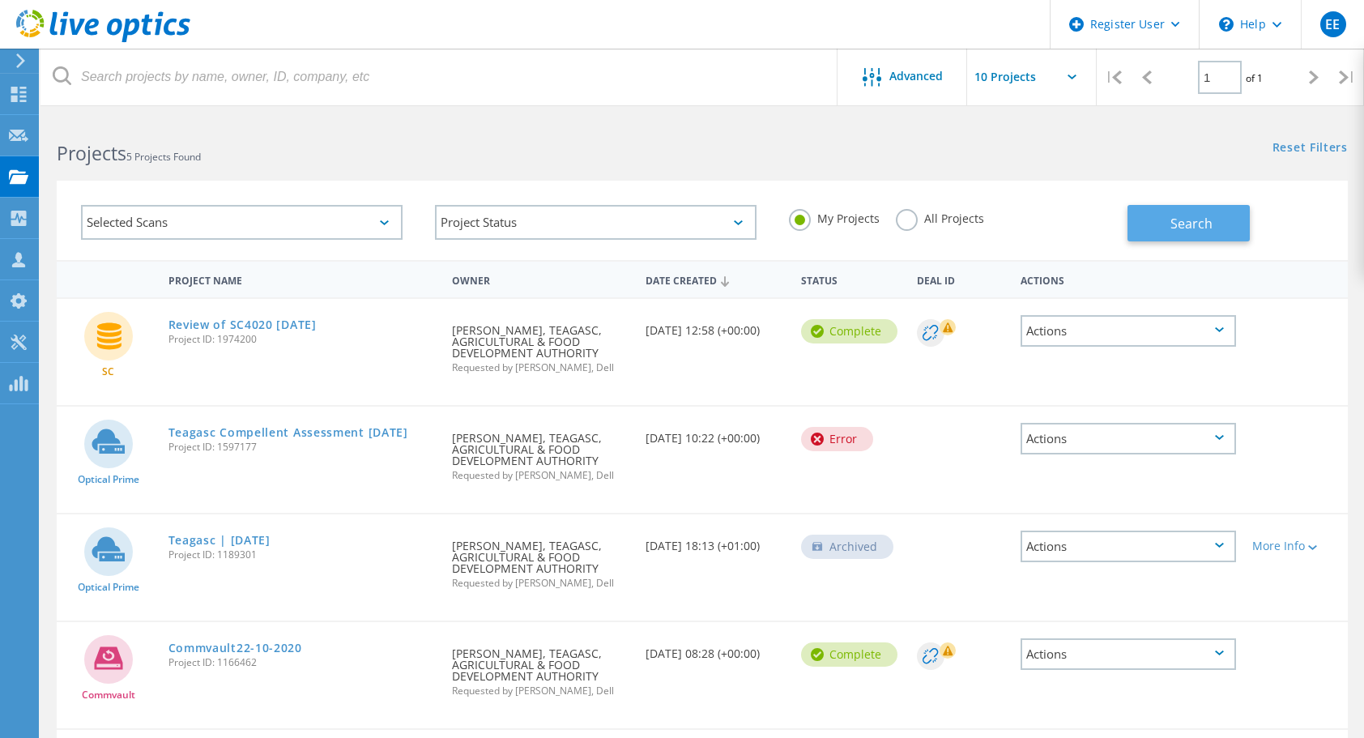
click at [1207, 224] on span "Search" at bounding box center [1191, 224] width 42 height 18
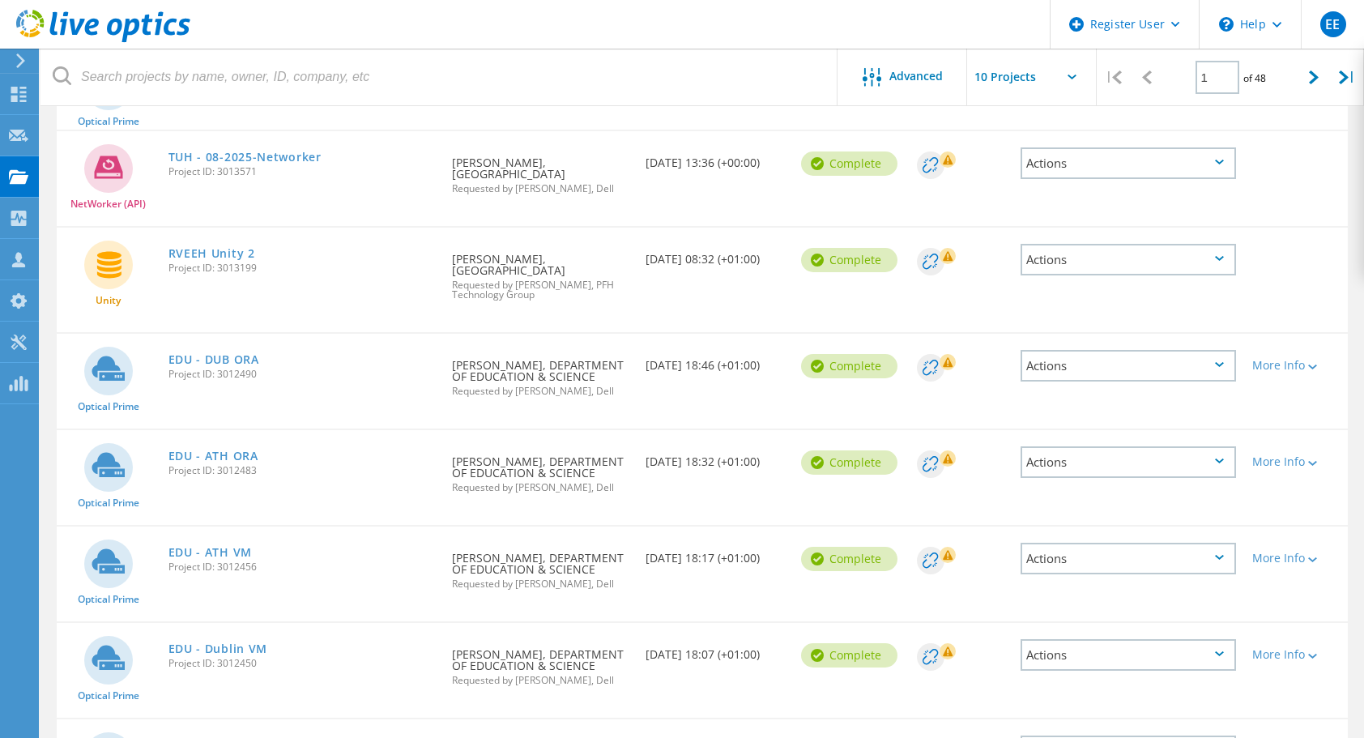
scroll to position [419, 0]
click at [204, 258] on link "RVEEH Unity 2" at bounding box center [211, 252] width 87 height 11
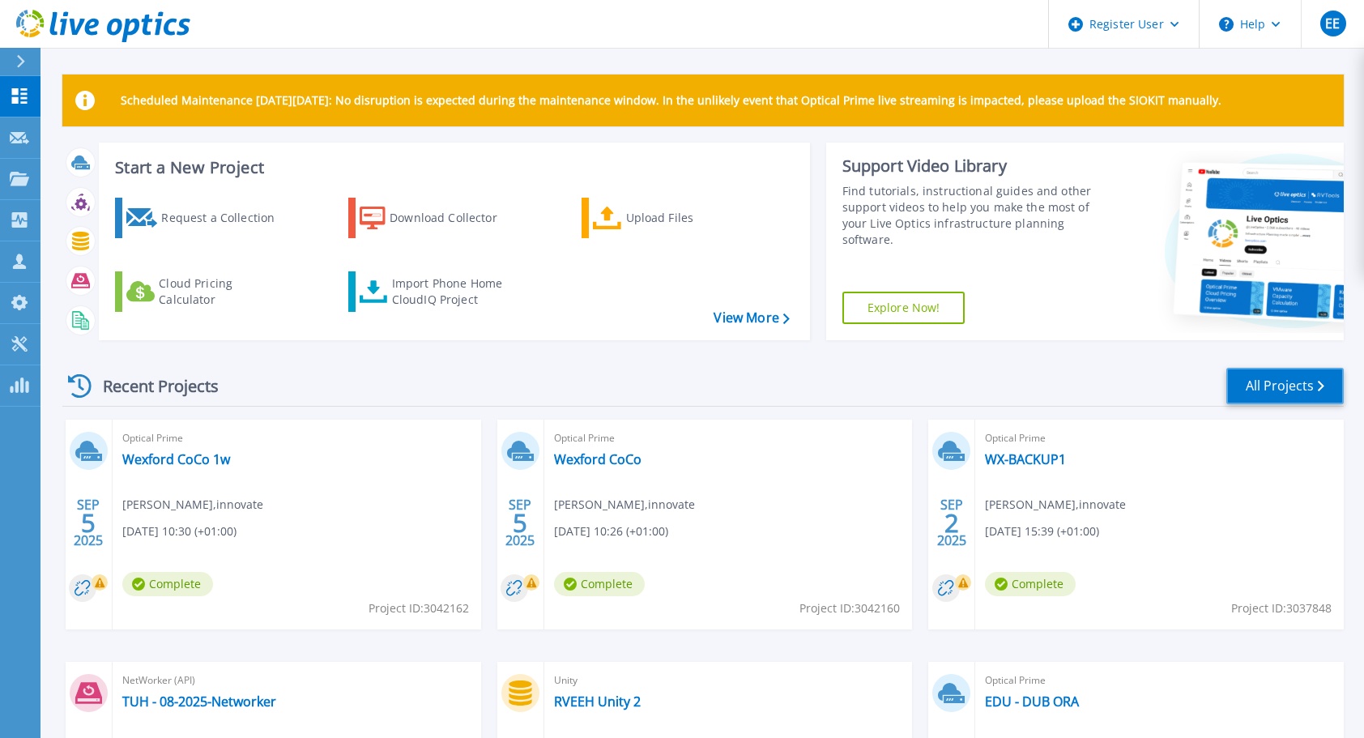
click at [1293, 382] on link "All Projects" at bounding box center [1284, 386] width 117 height 36
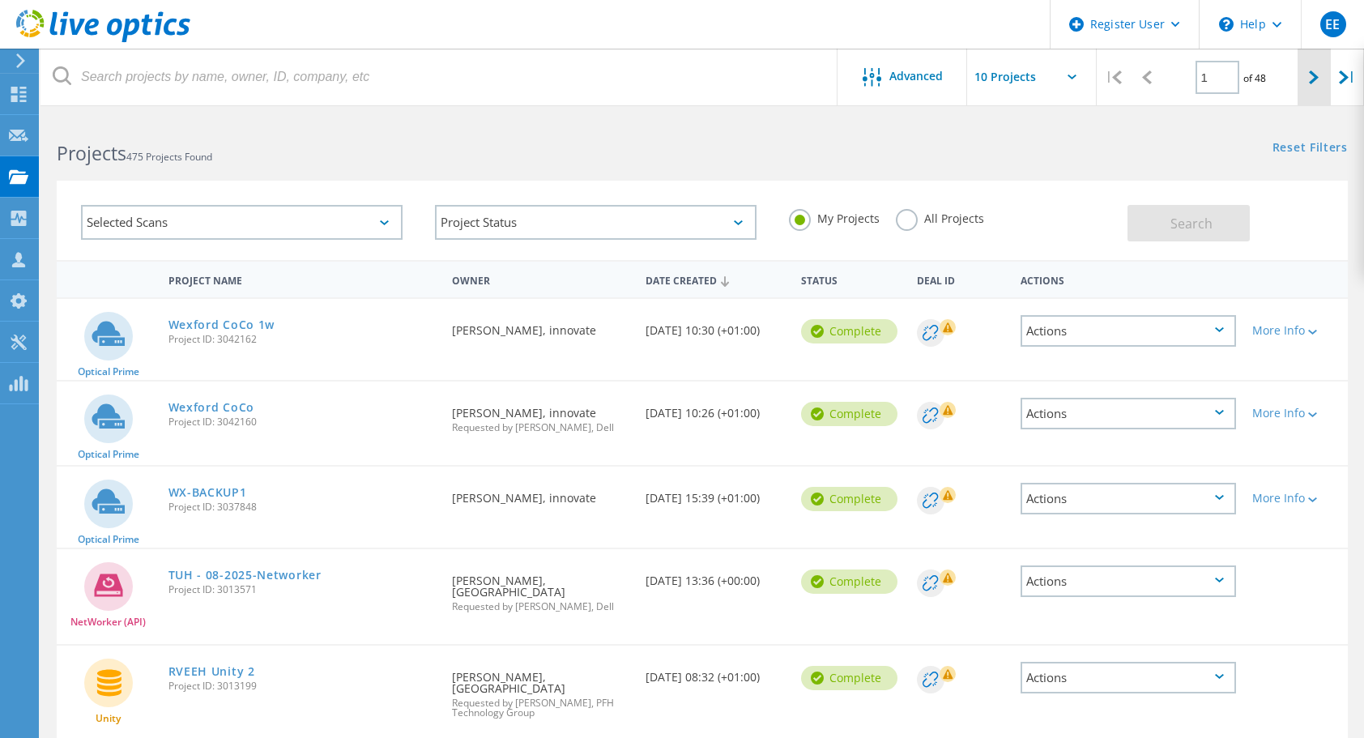
click at [1319, 78] on div at bounding box center [1314, 78] width 33 height 58
type input "2"
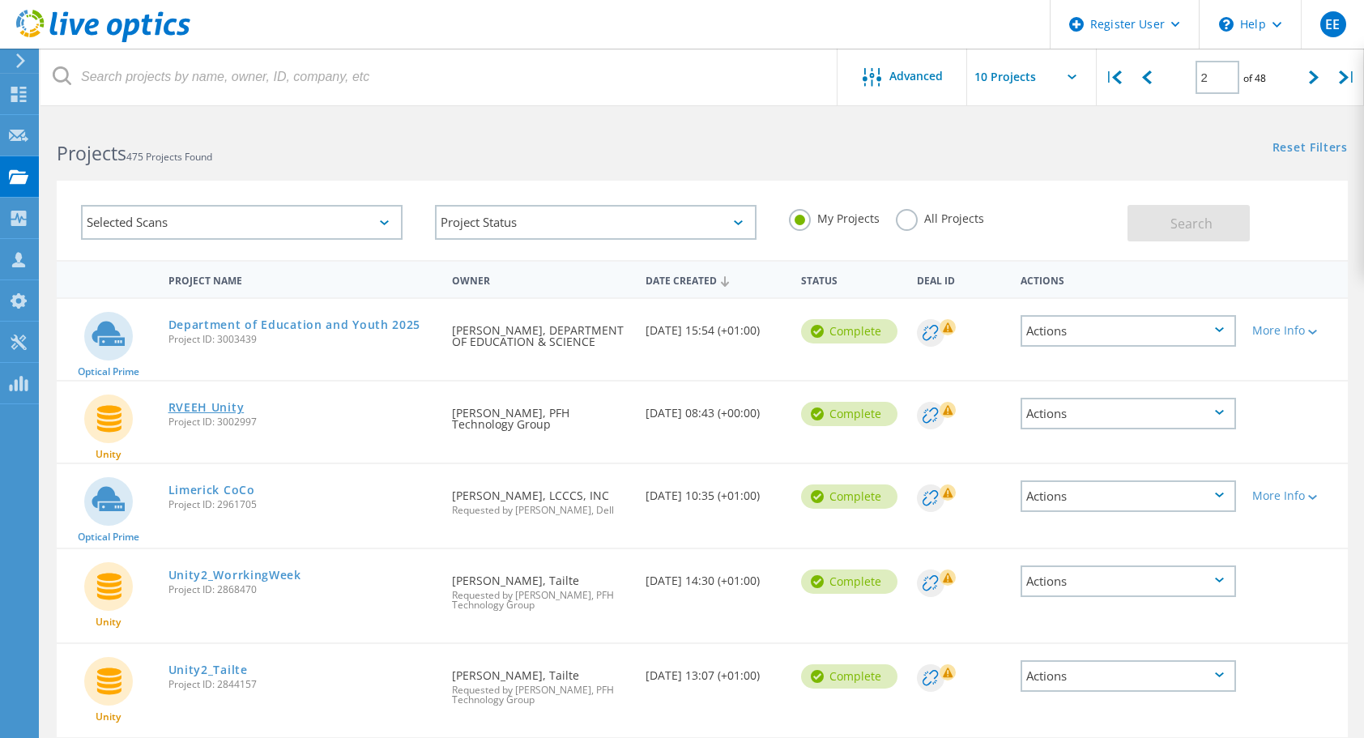
click at [206, 411] on link "RVEEH Unity" at bounding box center [206, 407] width 76 height 11
